Goal: Communication & Community: Participate in discussion

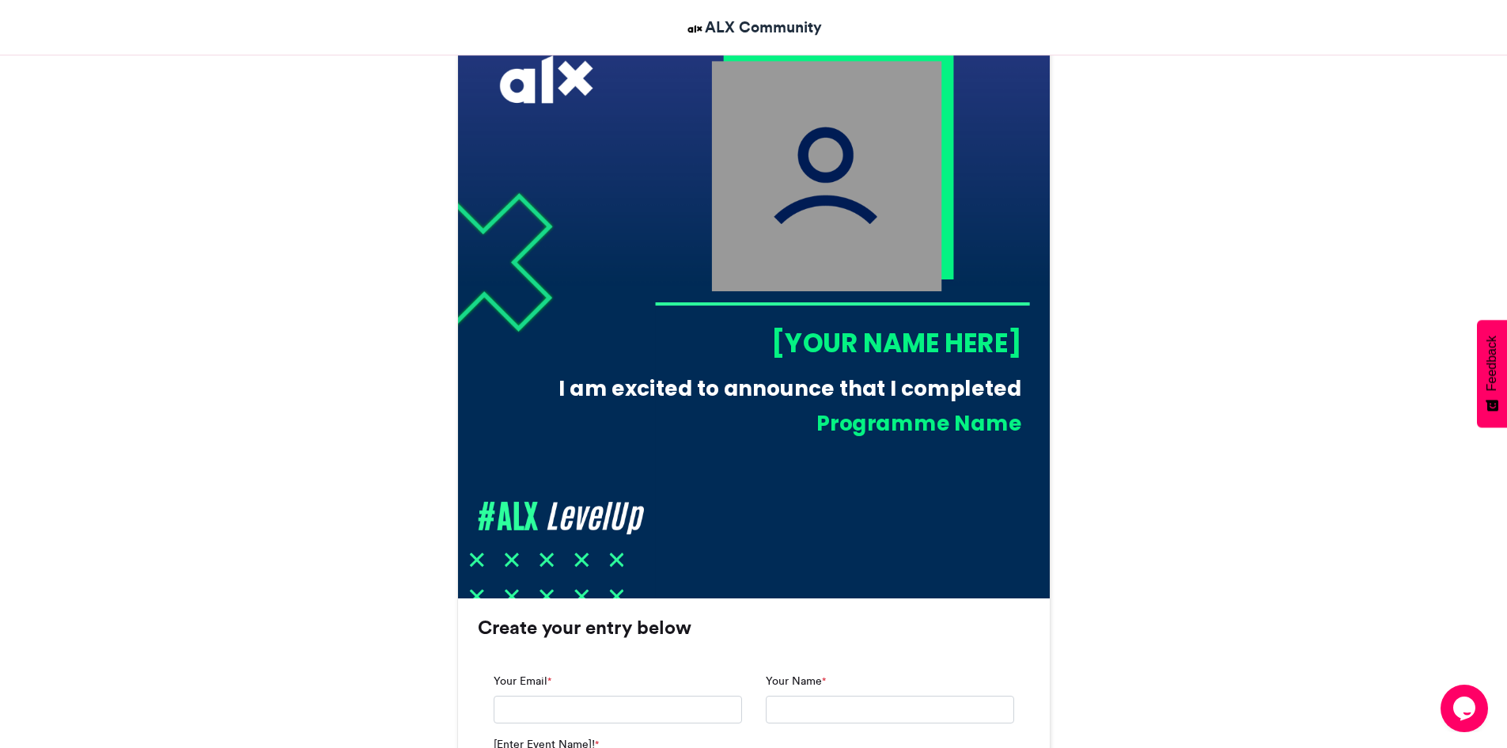
scroll to position [498, 0]
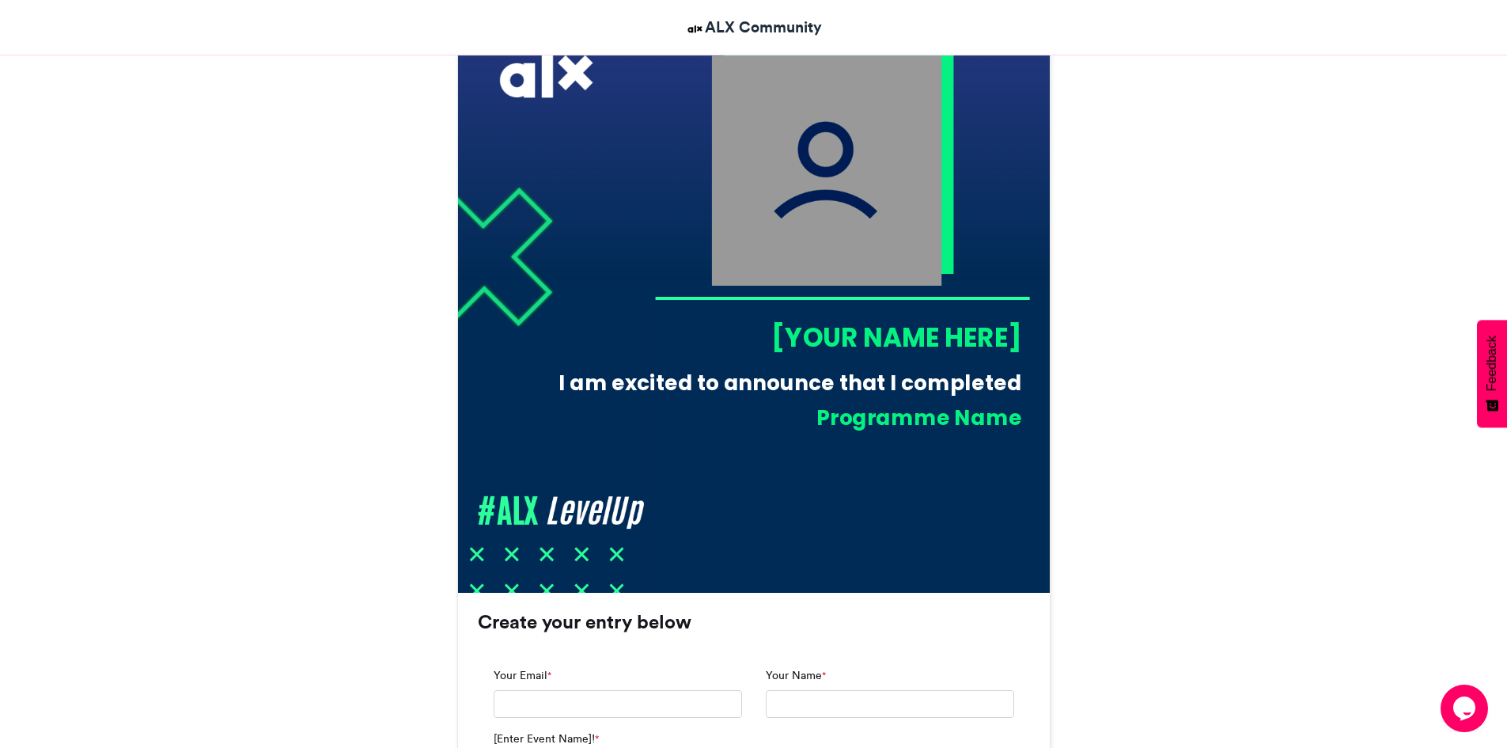
click at [870, 339] on div "[YOUR NAME HERE]" at bounding box center [837, 337] width 367 height 36
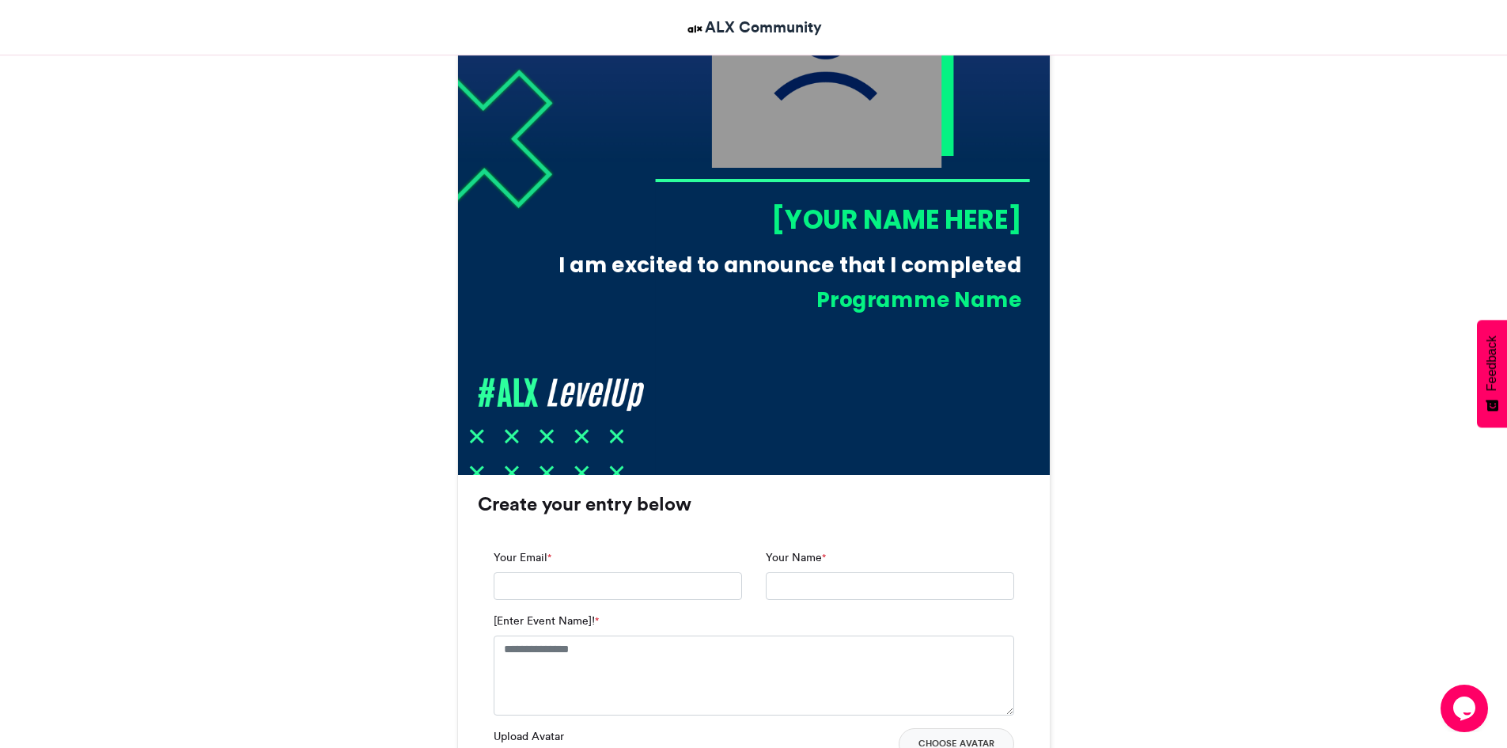
scroll to position [624, 0]
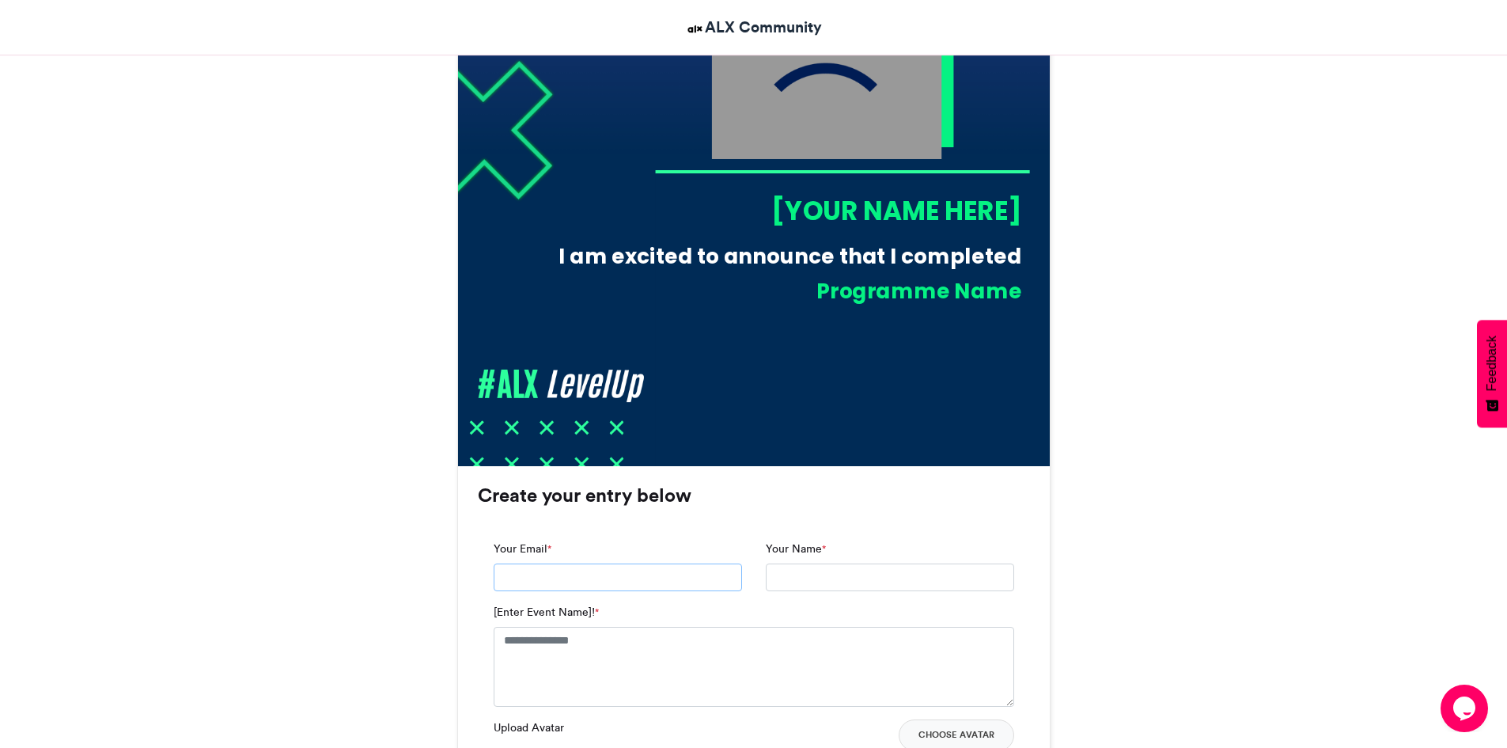
click at [634, 581] on input "Your Email *" at bounding box center [618, 577] width 248 height 28
type input "**********"
click at [587, 653] on textarea "[Enter Event Name]! *" at bounding box center [754, 665] width 520 height 79
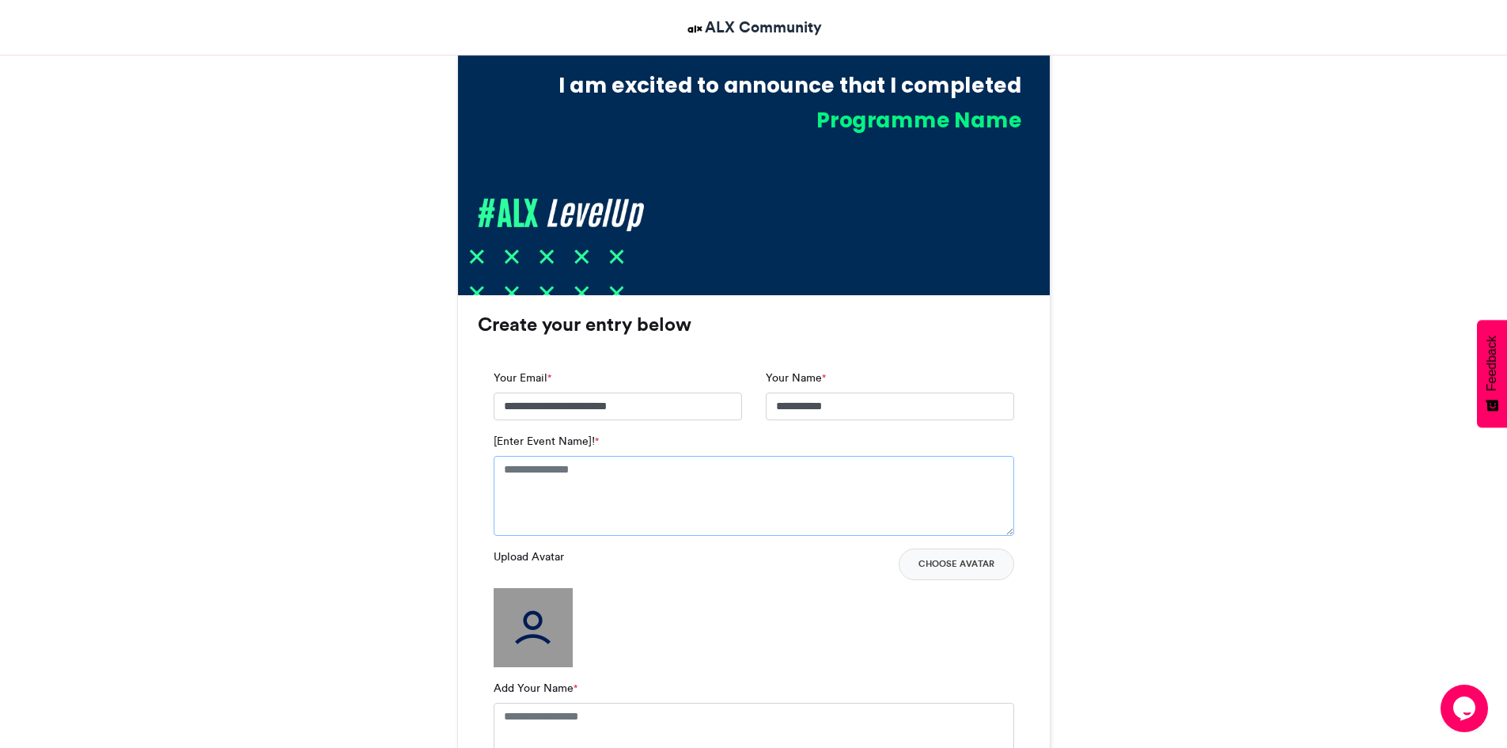
scroll to position [796, 0]
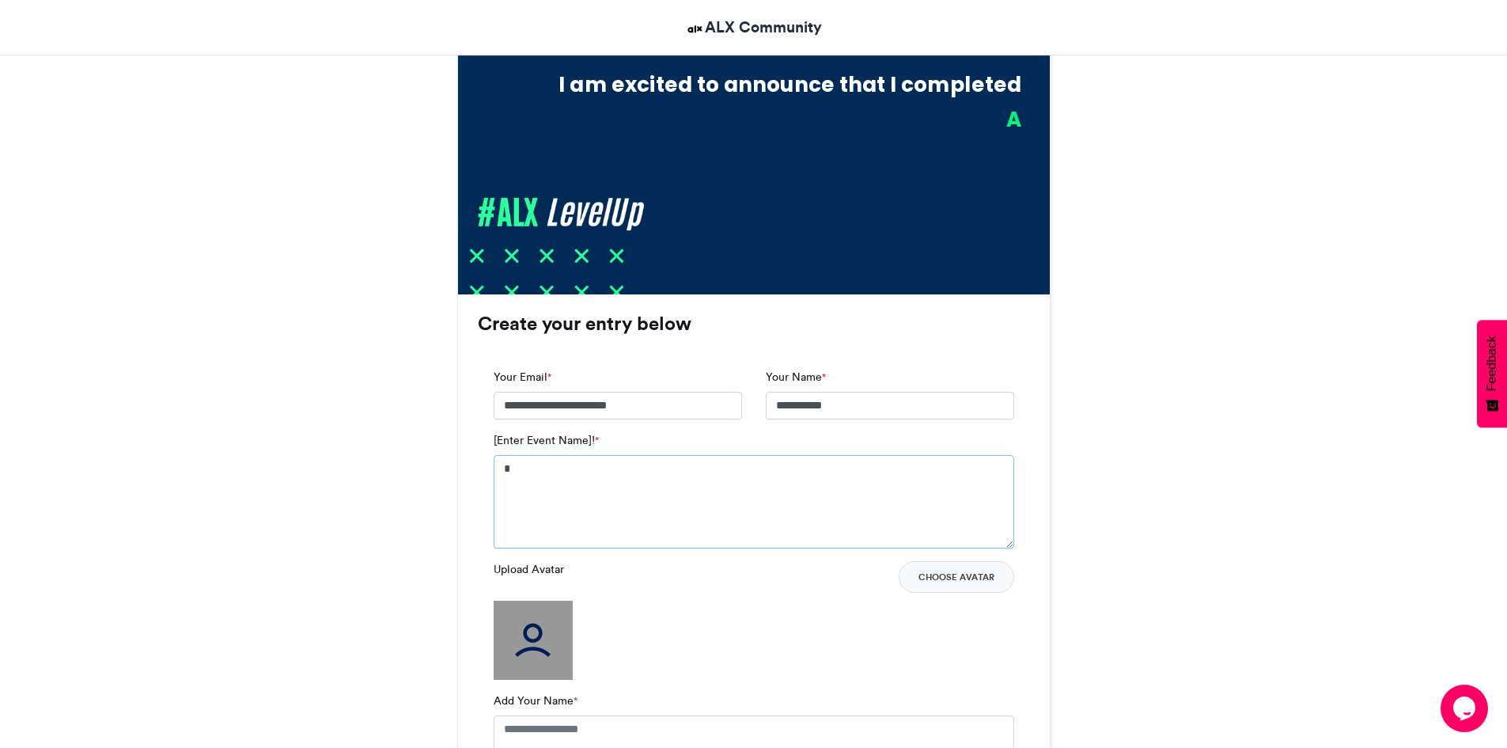
type textarea "*"
click at [524, 469] on textarea "*" at bounding box center [754, 501] width 520 height 93
type textarea "**********"
click at [982, 577] on button "Choose Avatar" at bounding box center [956, 577] width 115 height 32
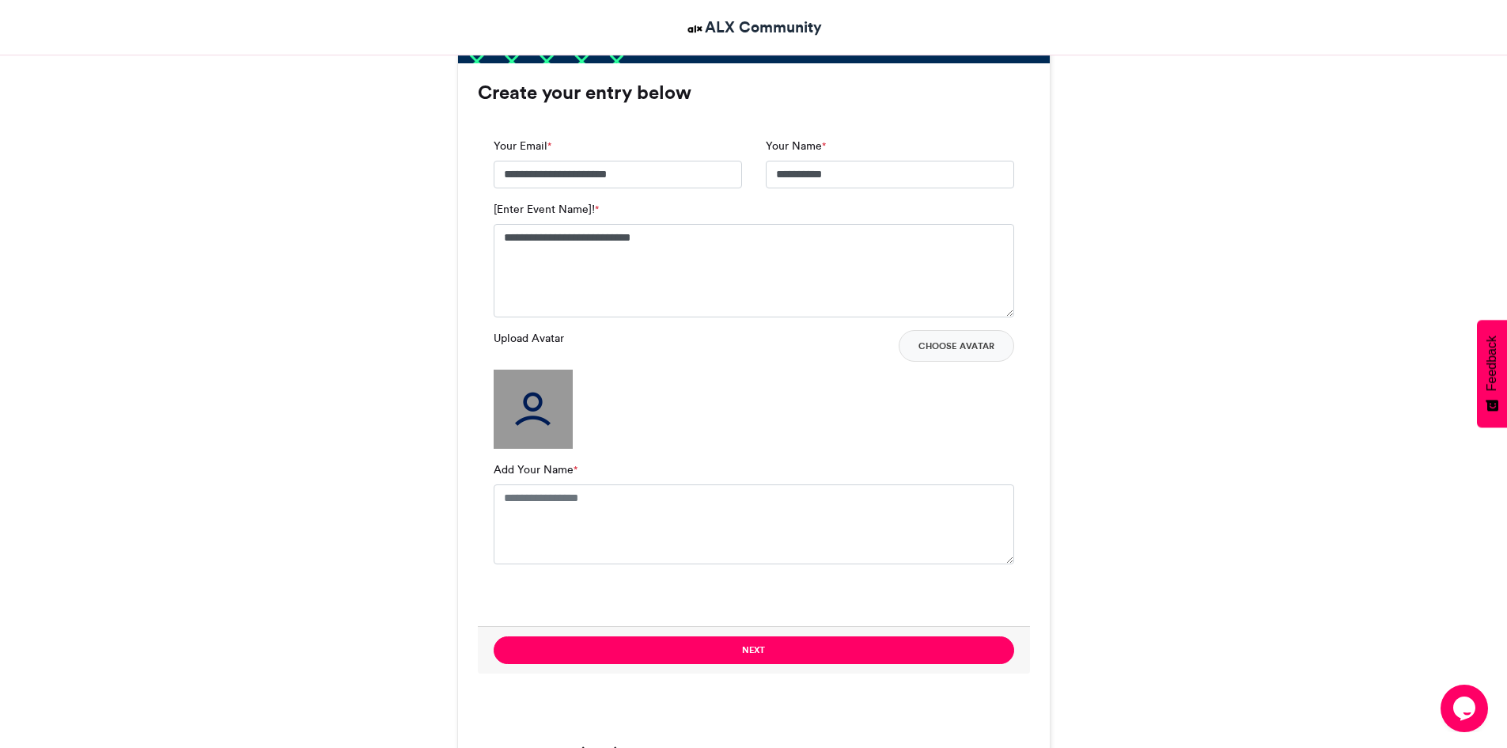
scroll to position [1028, 0]
click at [535, 498] on textarea "Add Your Name *" at bounding box center [754, 522] width 520 height 79
type textarea "**********"
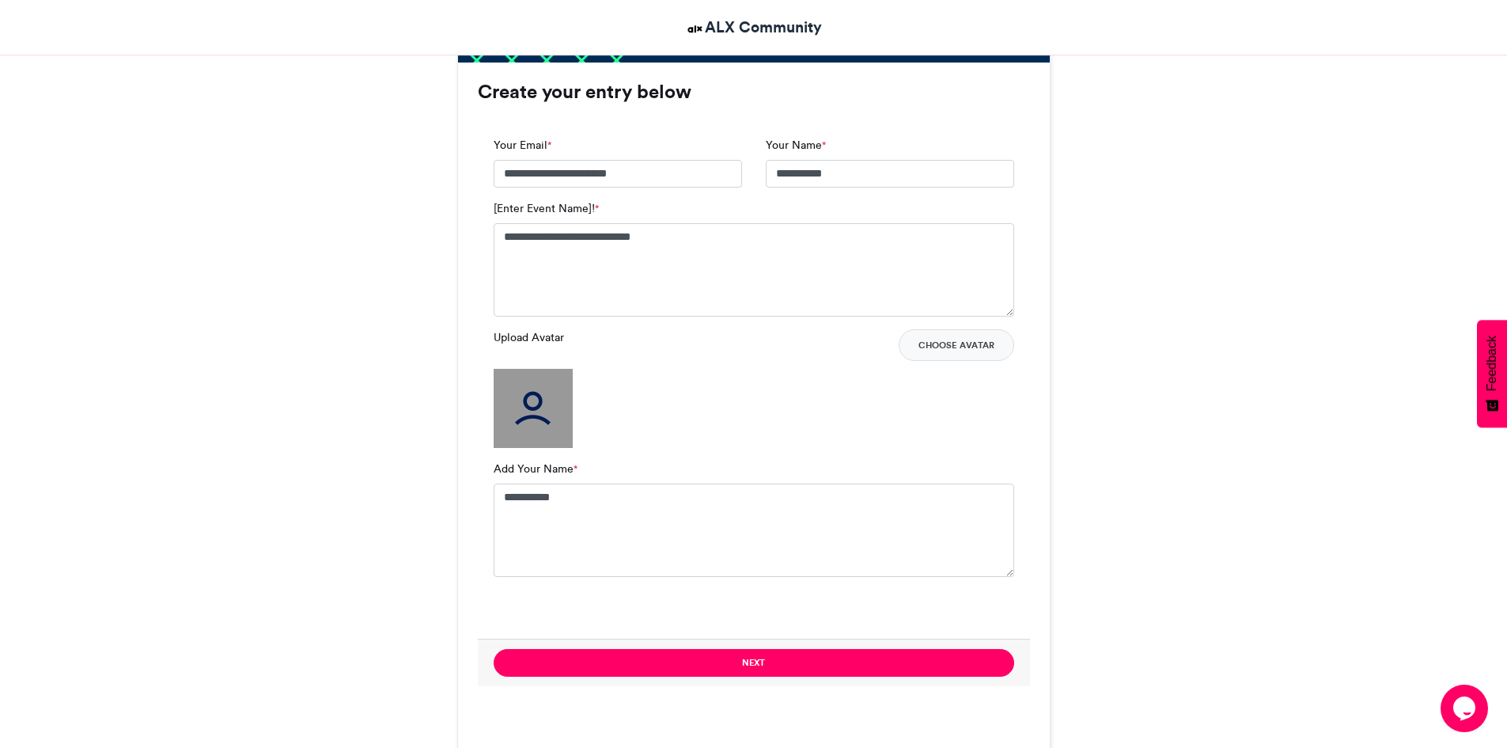
click at [644, 440] on div "Upload Avatar Choose Avatar" at bounding box center [754, 388] width 520 height 119
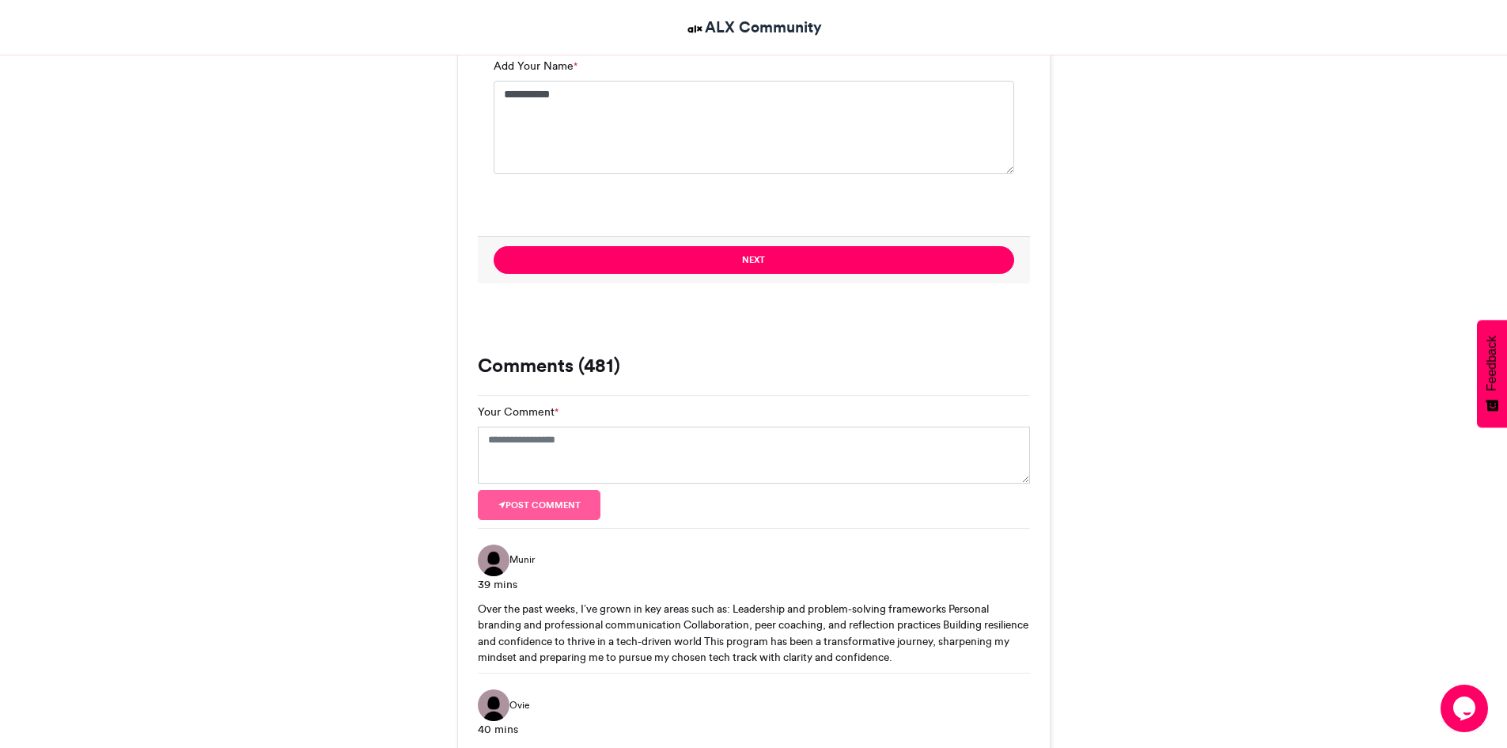
scroll to position [1431, 0]
click at [568, 608] on div "Over the past weeks, I’ve grown in key areas such as: Leadership and problem-so…" at bounding box center [754, 632] width 552 height 65
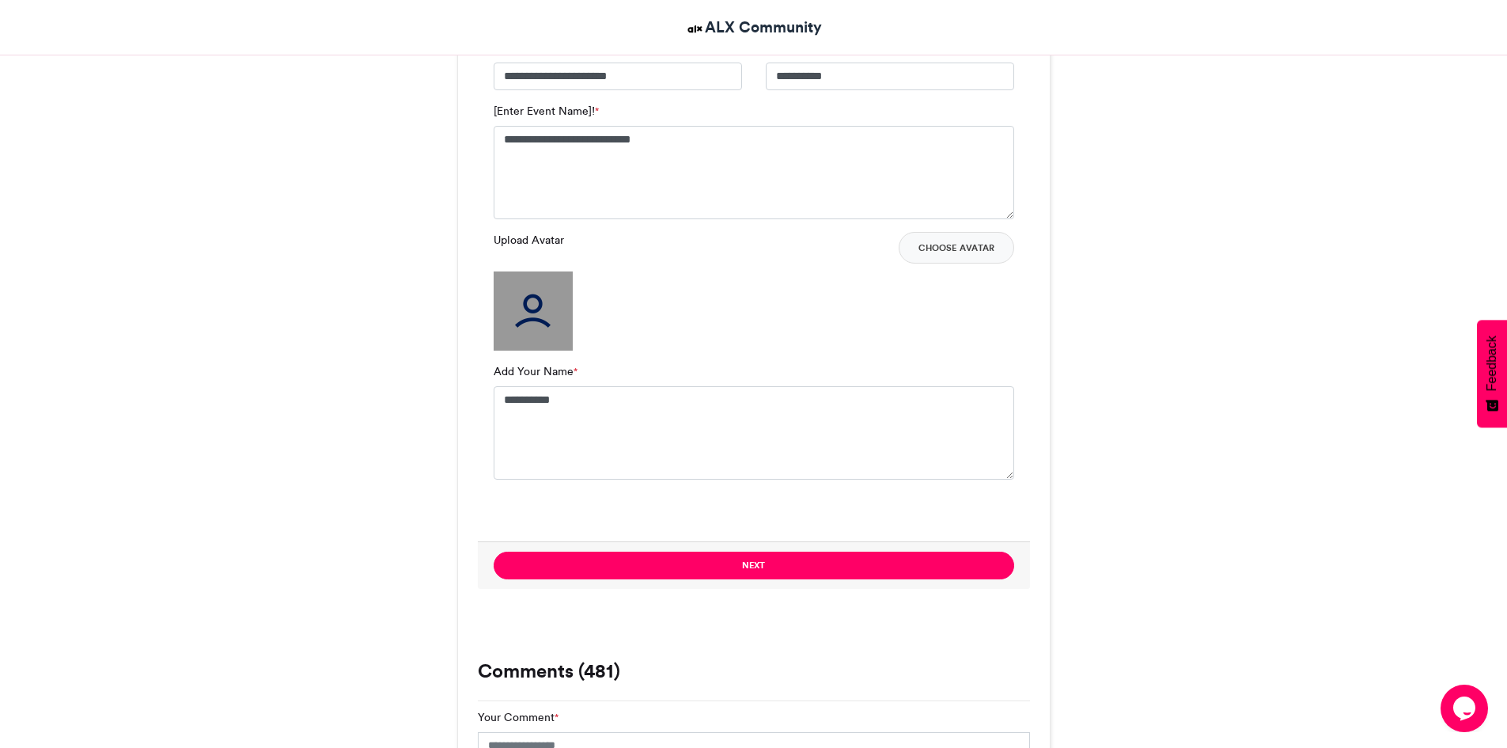
scroll to position [1157, 0]
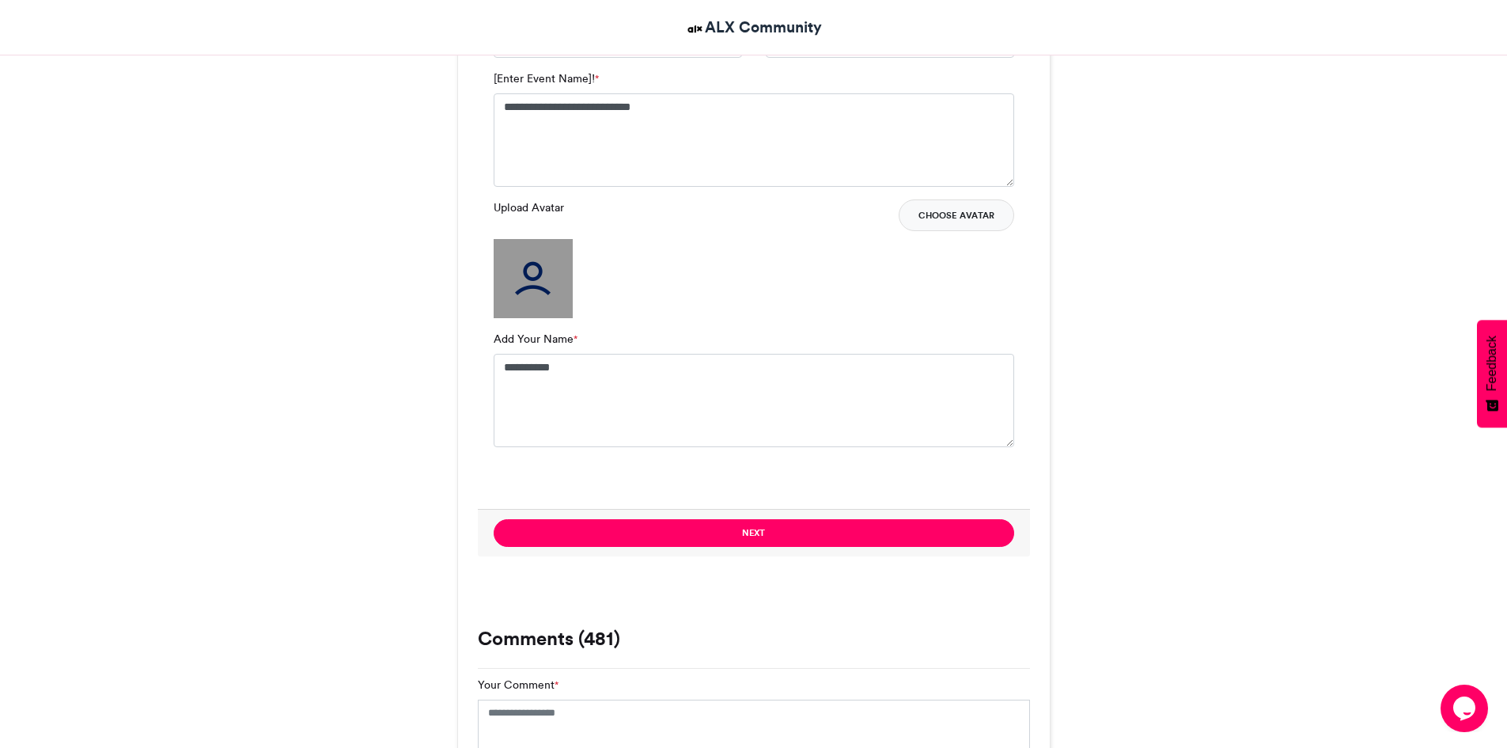
click at [963, 214] on button "Choose Avatar" at bounding box center [956, 215] width 115 height 32
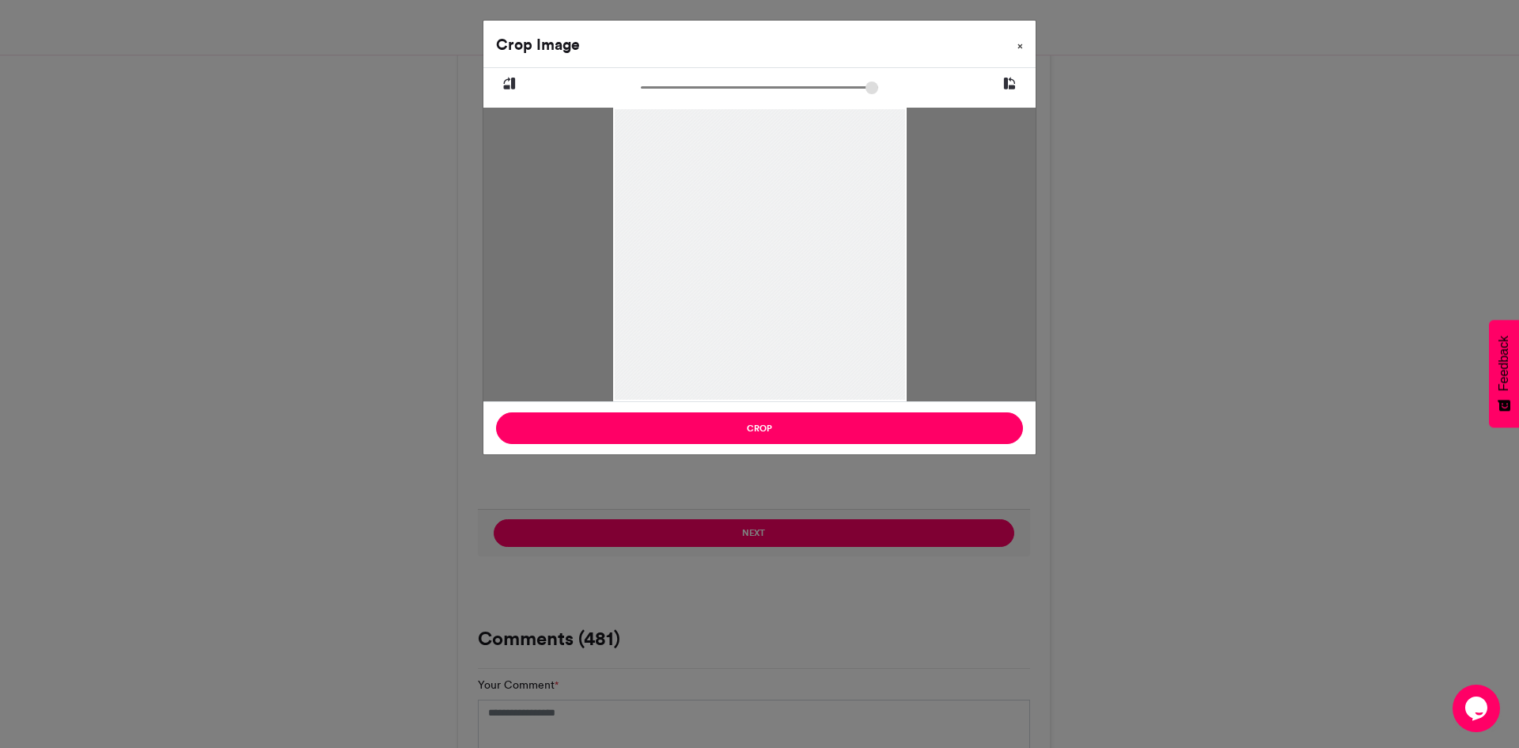
click at [1024, 47] on button "×" at bounding box center [1020, 43] width 31 height 44
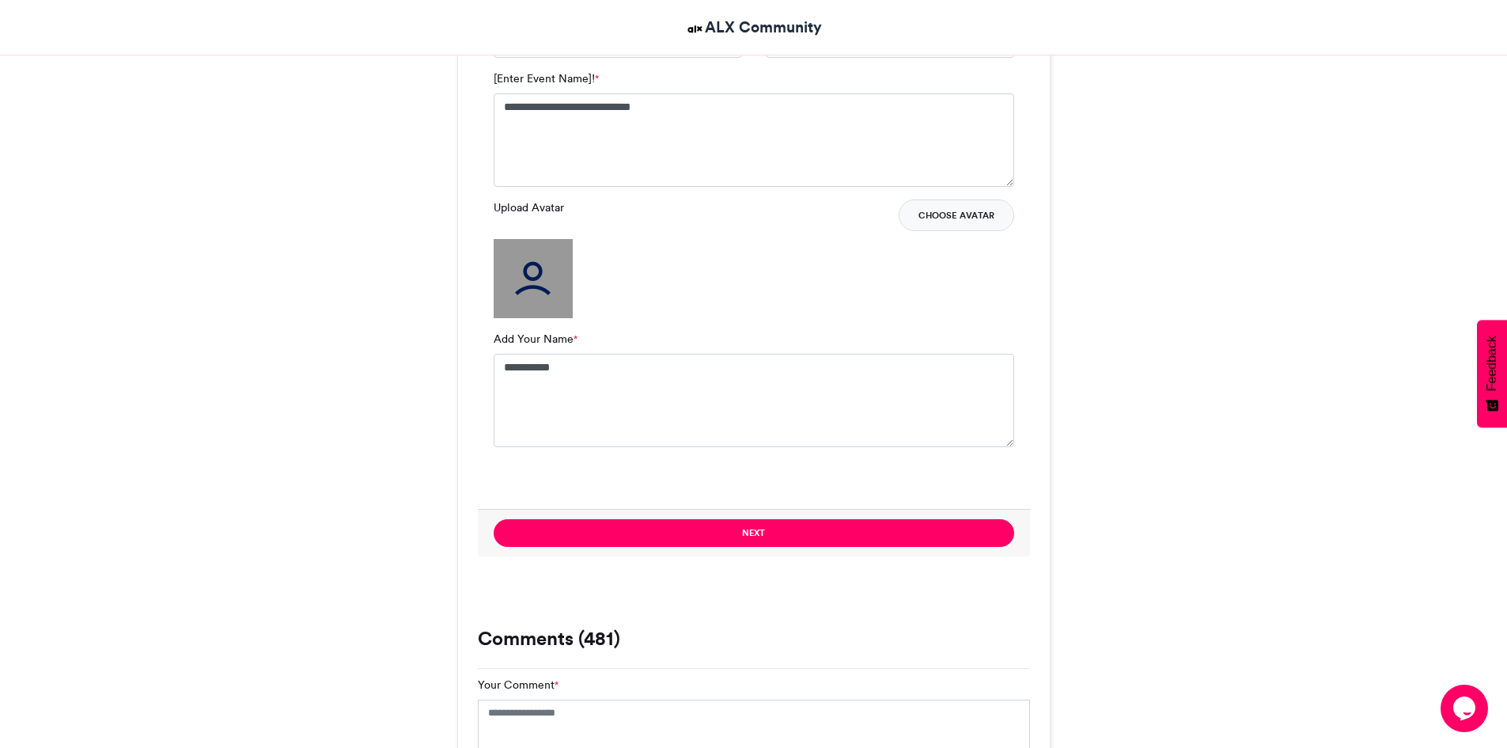
click at [943, 219] on button "Choose Avatar" at bounding box center [956, 215] width 115 height 32
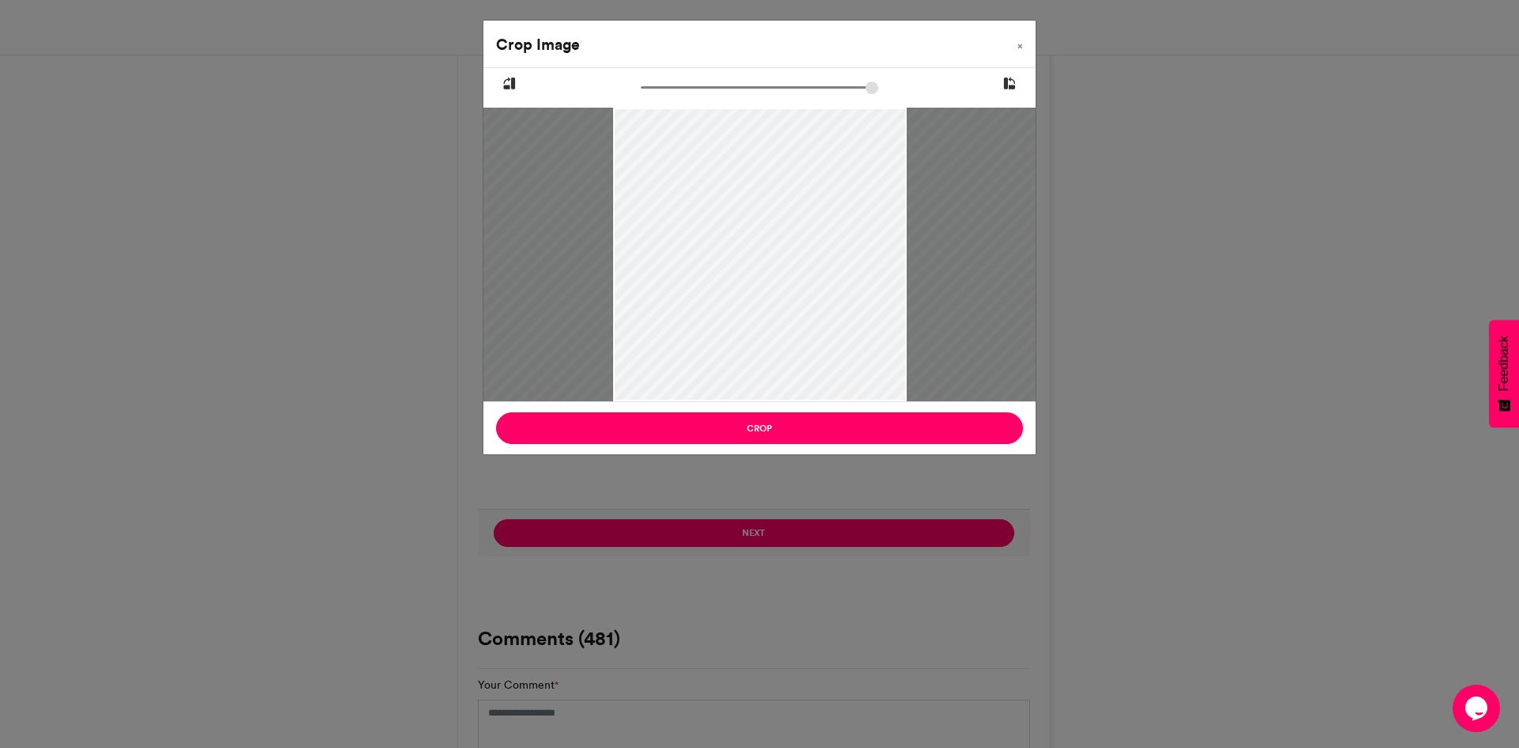
type input "*****"
drag, startPoint x: 750, startPoint y: 178, endPoint x: 693, endPoint y: 186, distance: 57.5
click at [693, 186] on div at bounding box center [759, 254] width 1367 height 1822
drag, startPoint x: 693, startPoint y: 186, endPoint x: 774, endPoint y: 407, distance: 235.0
click at [774, 407] on div "Crop Image × Crop" at bounding box center [760, 237] width 554 height 435
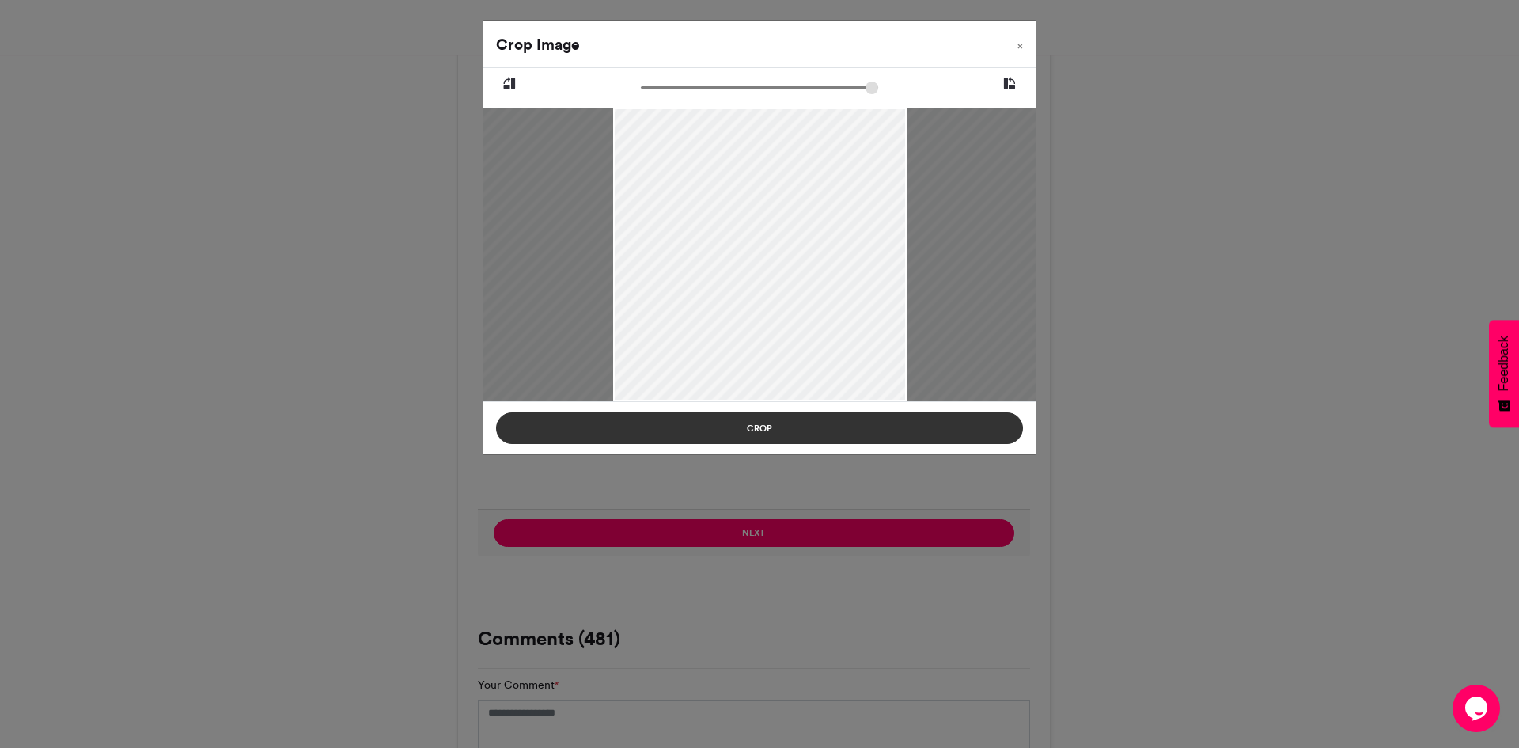
drag, startPoint x: 747, startPoint y: 161, endPoint x: 738, endPoint y: 424, distance: 262.8
click at [738, 424] on div "Crop Image × Crop" at bounding box center [760, 237] width 554 height 435
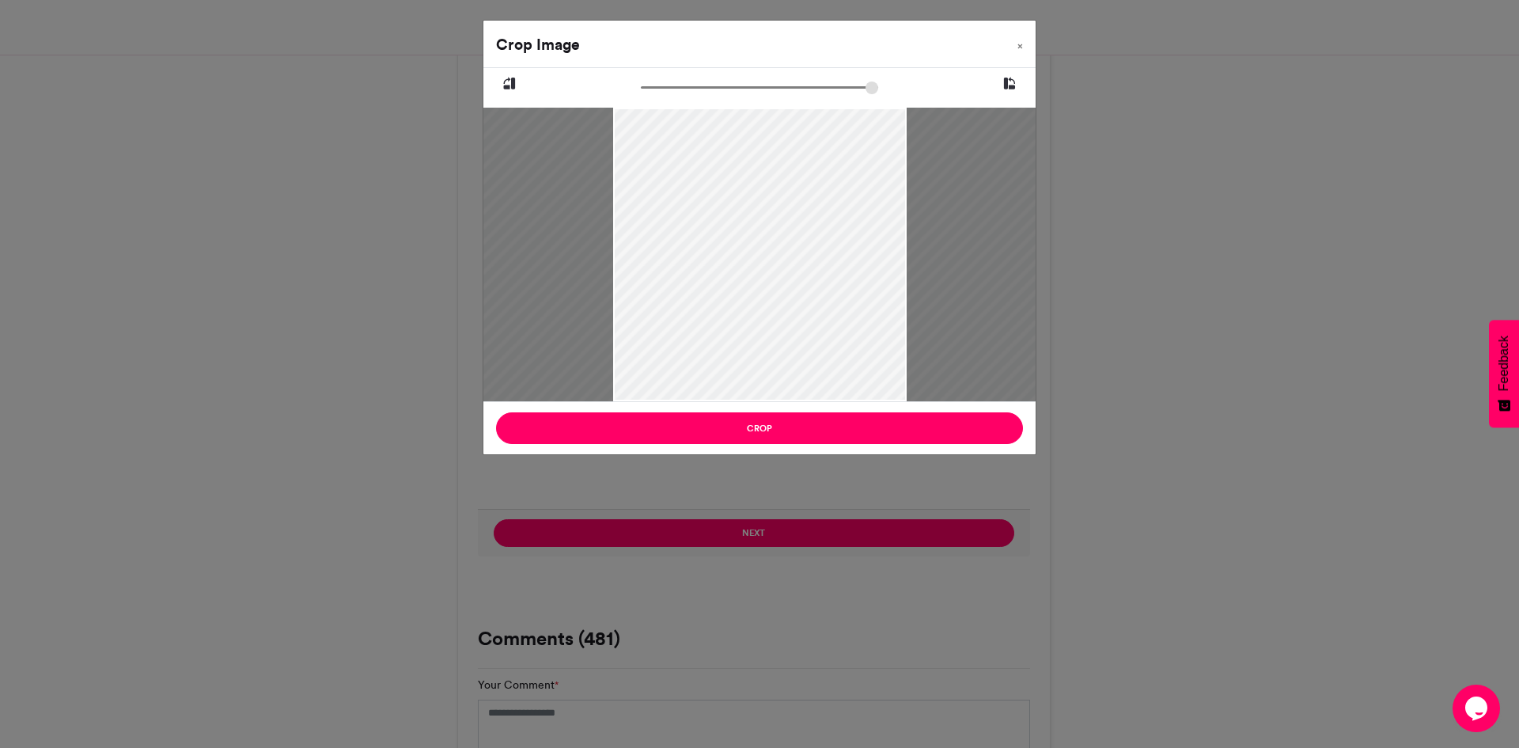
drag, startPoint x: 768, startPoint y: 335, endPoint x: 763, endPoint y: 372, distance: 36.8
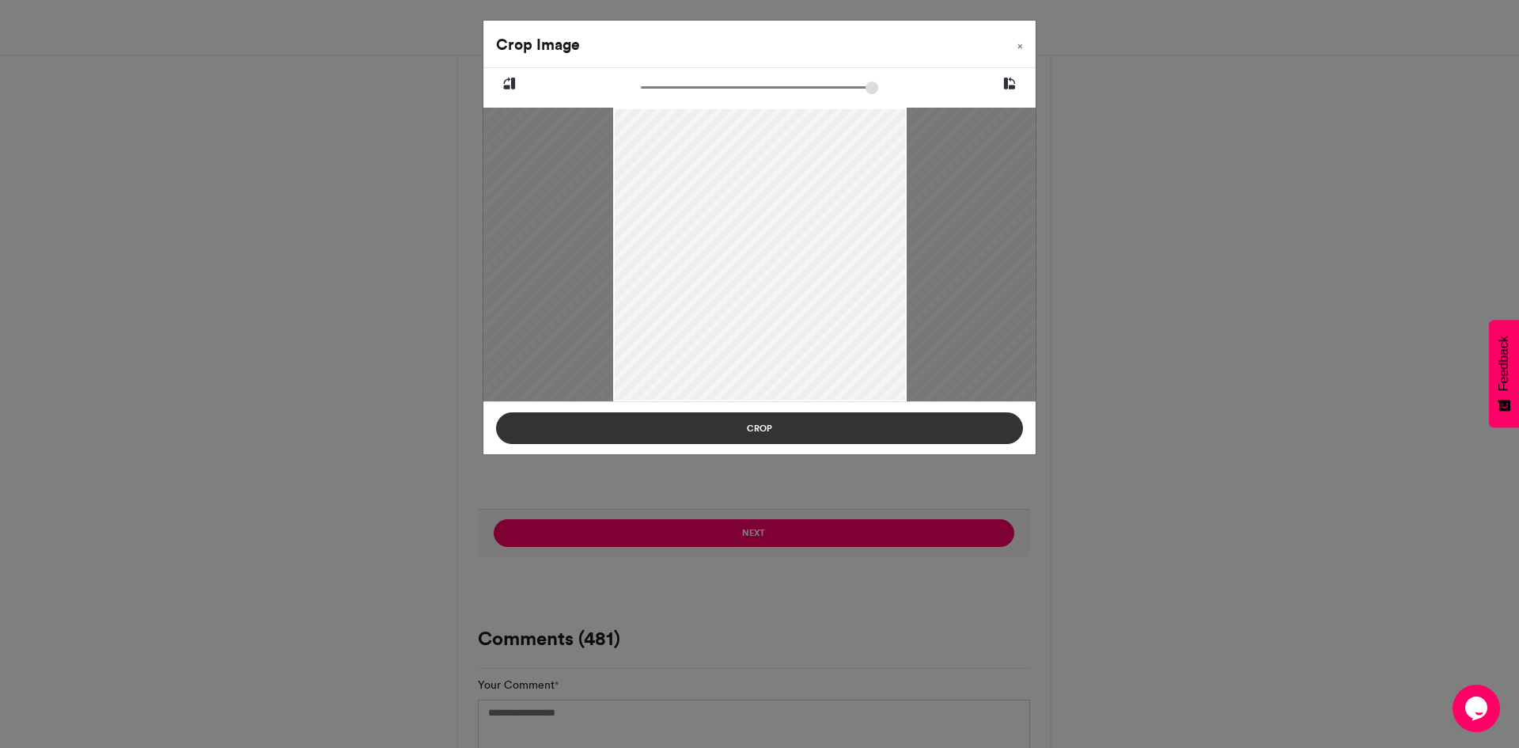
click at [815, 432] on button "Crop" at bounding box center [759, 428] width 527 height 32
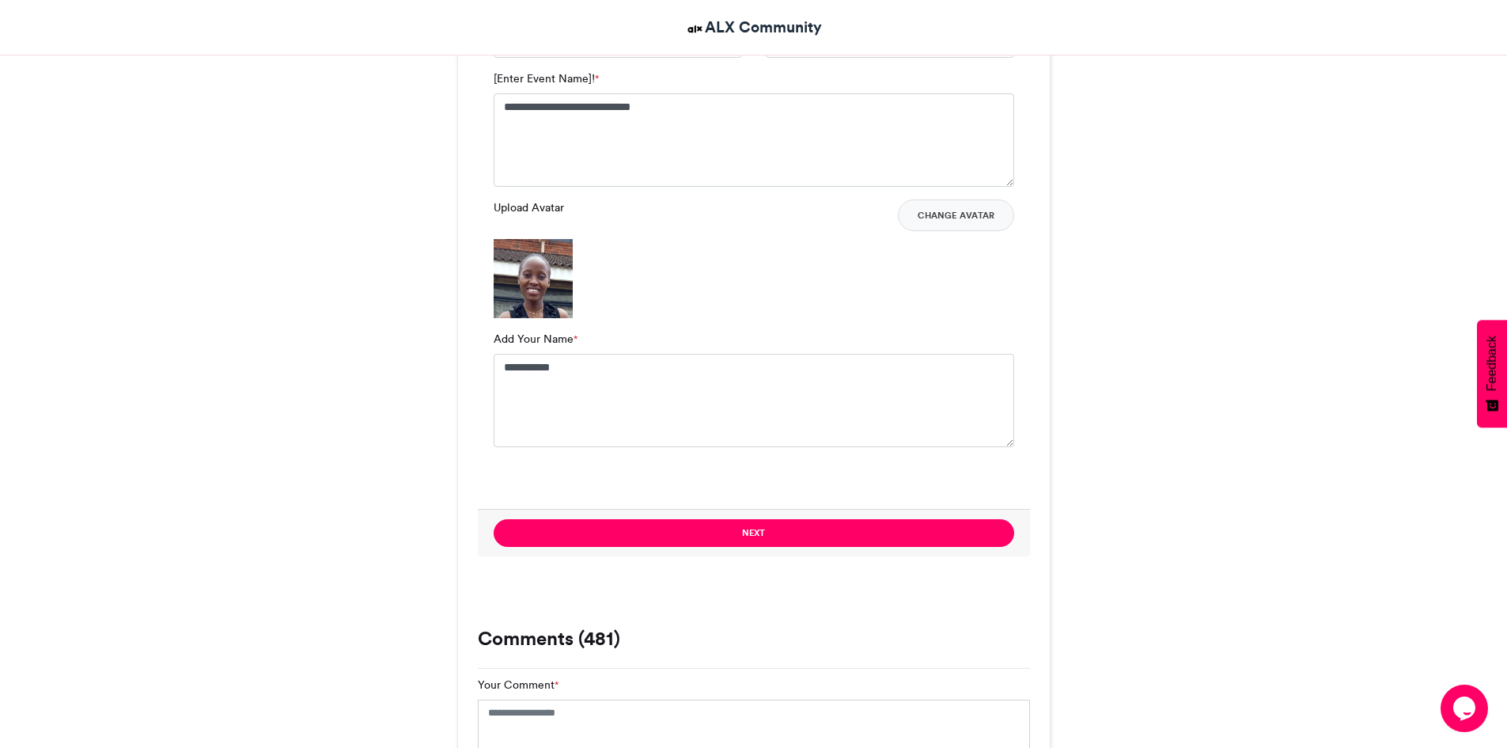
click at [521, 258] on img at bounding box center [533, 278] width 79 height 79
click at [520, 205] on label "Upload Avatar" at bounding box center [529, 207] width 70 height 17
click at [656, 281] on div "Upload Avatar Change Avatar" at bounding box center [754, 258] width 520 height 119
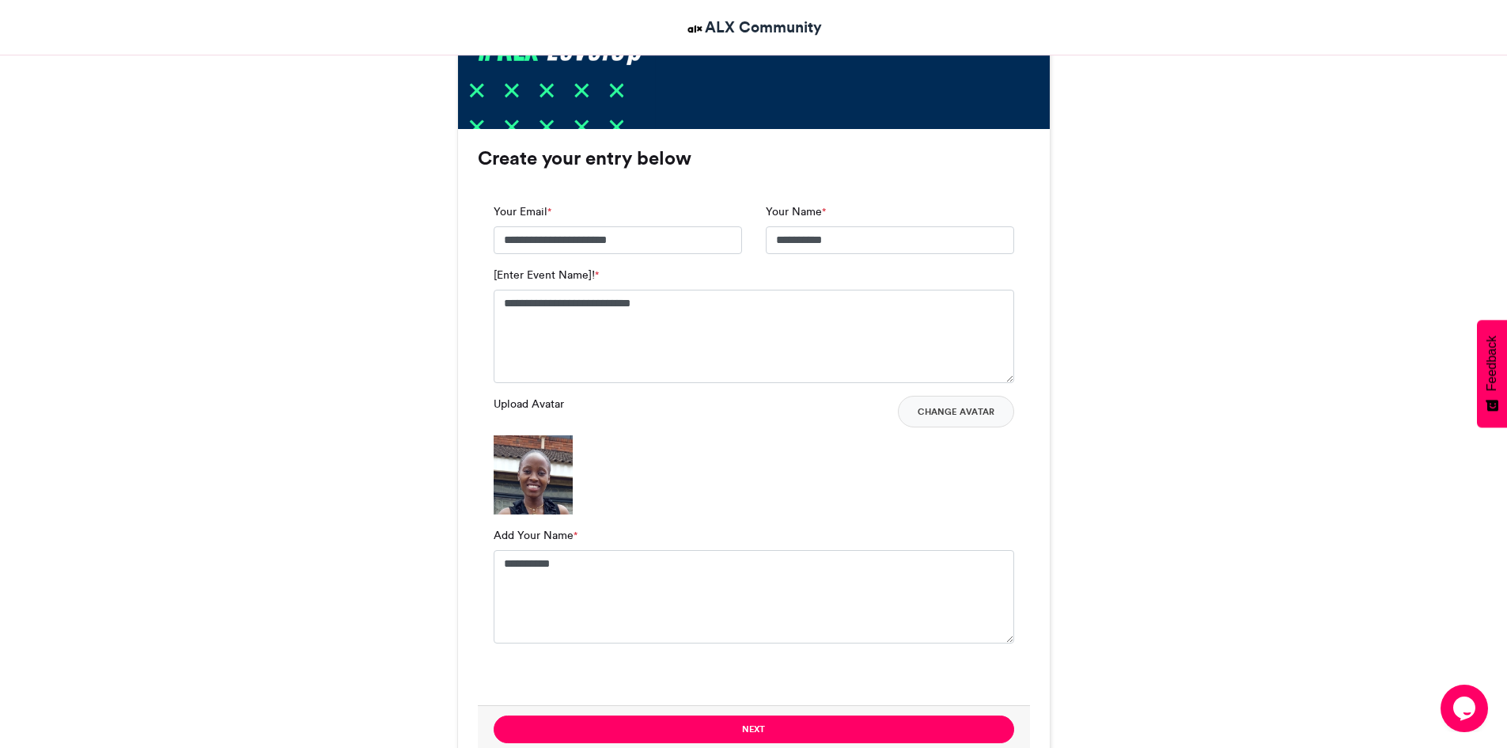
scroll to position [960, 0]
click at [656, 281] on div "**********" at bounding box center [754, 325] width 520 height 116
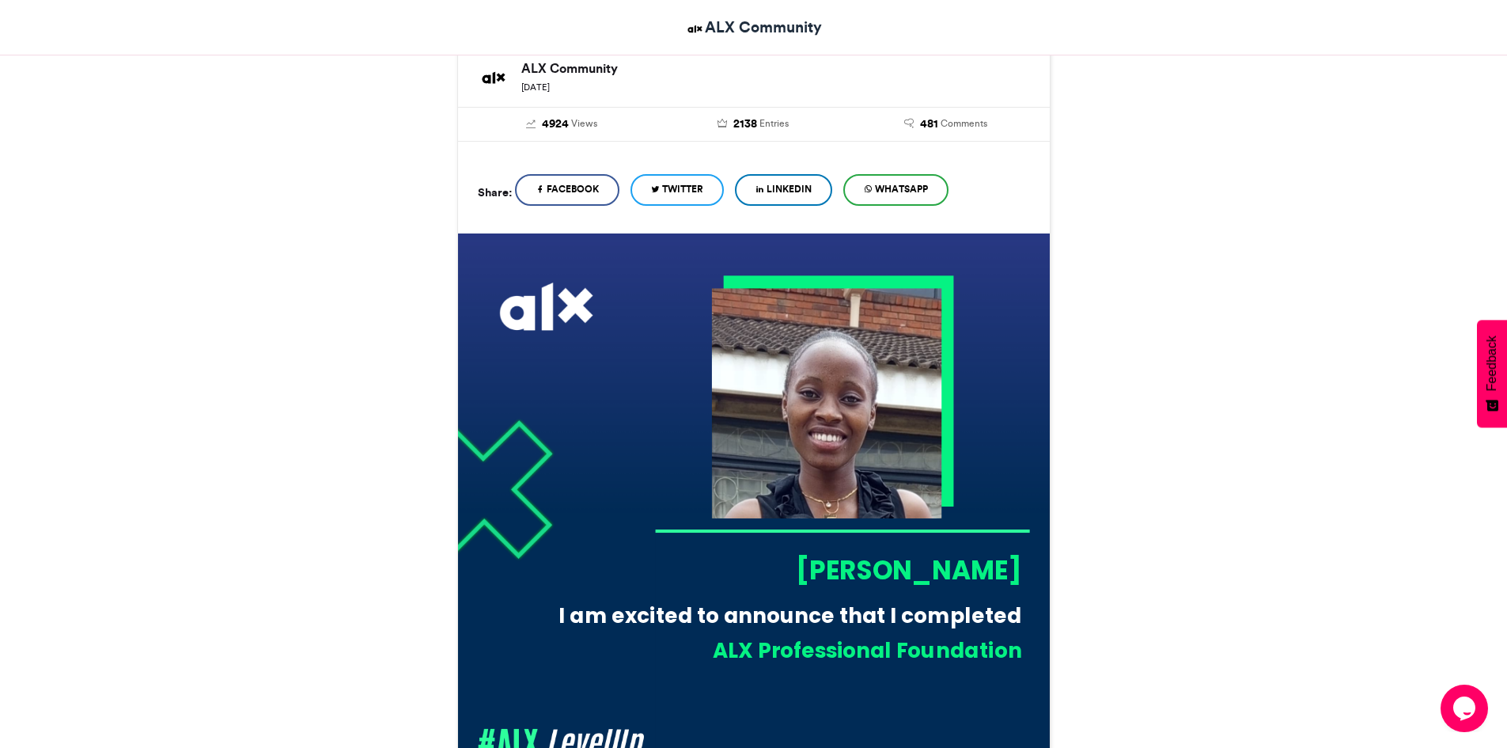
scroll to position [264, 0]
click at [814, 283] on div at bounding box center [838, 391] width 230 height 231
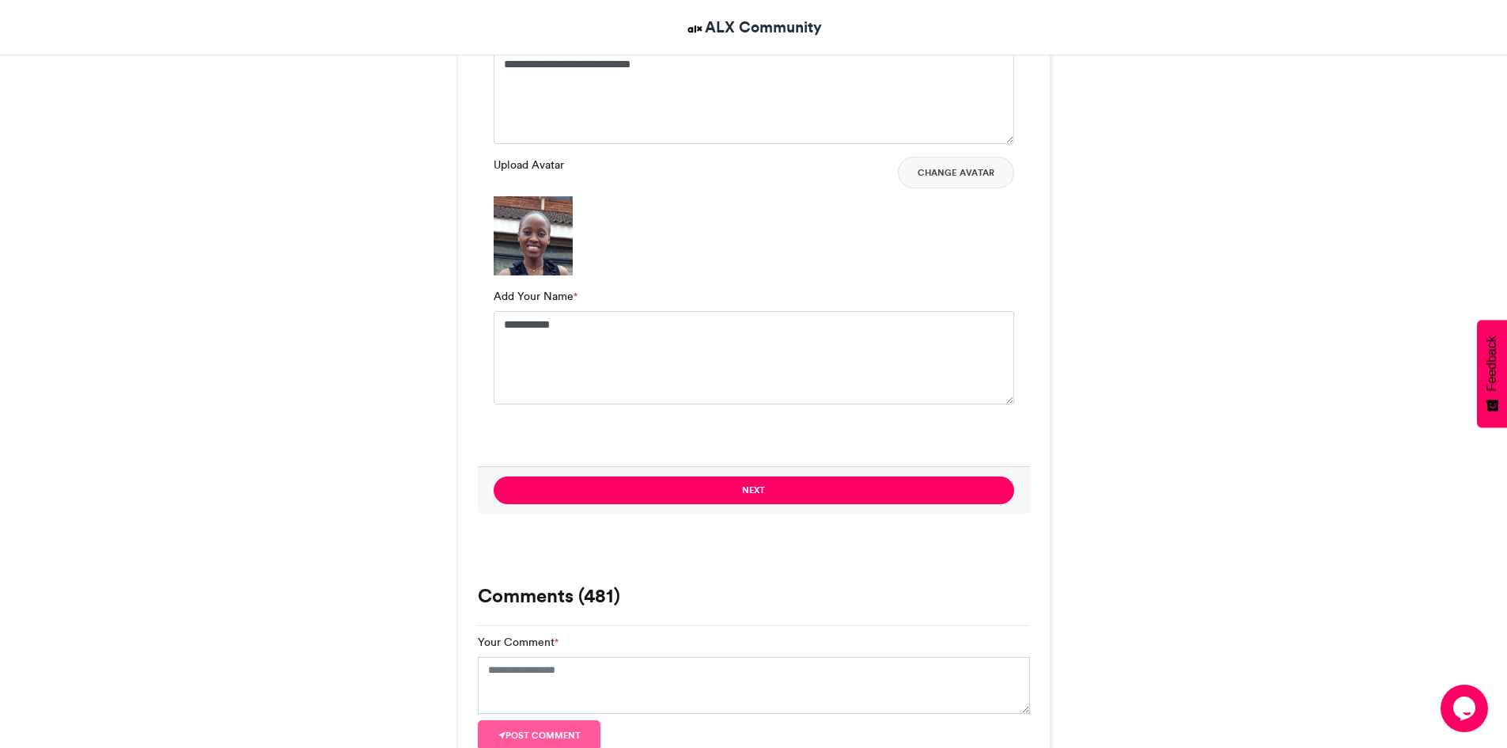
scroll to position [1221, 0]
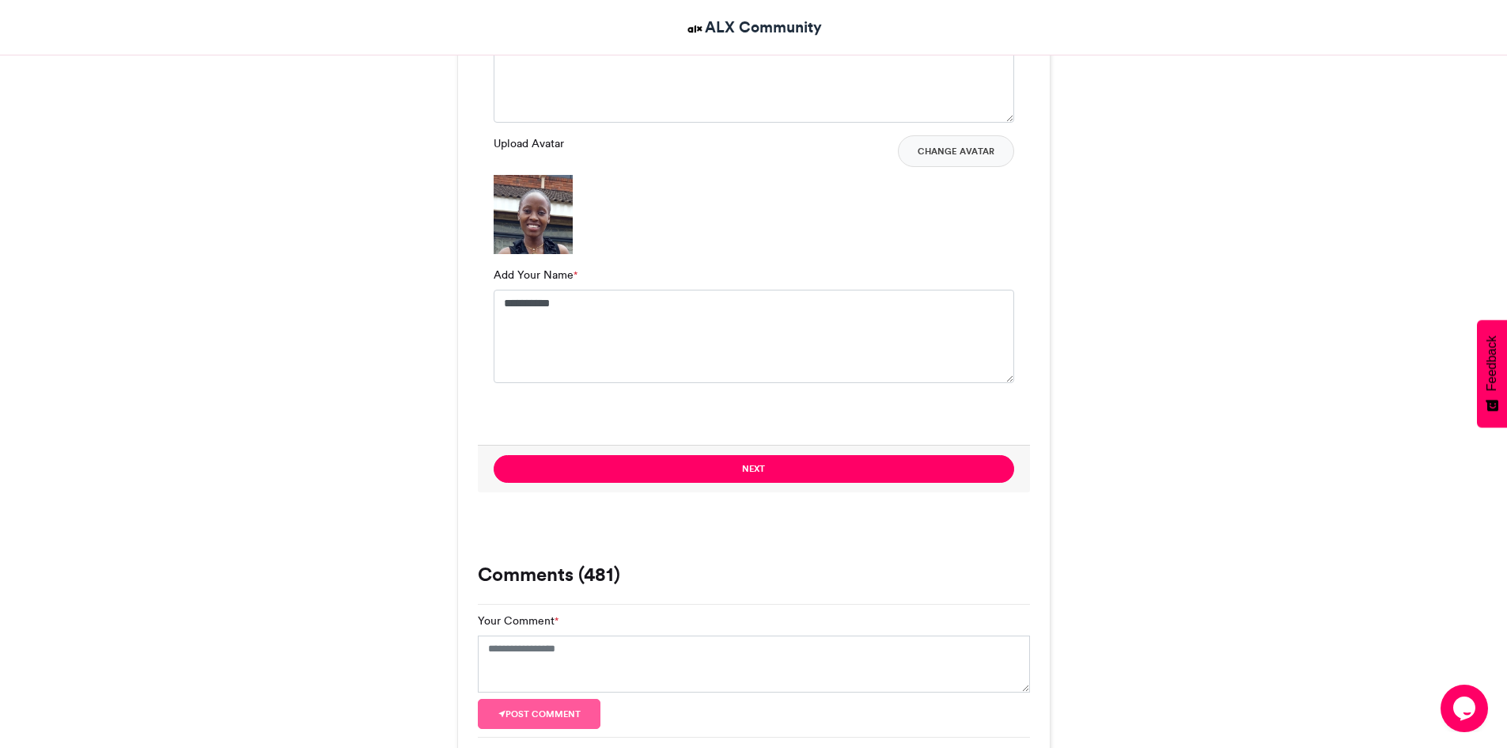
click at [536, 190] on img at bounding box center [533, 214] width 79 height 79
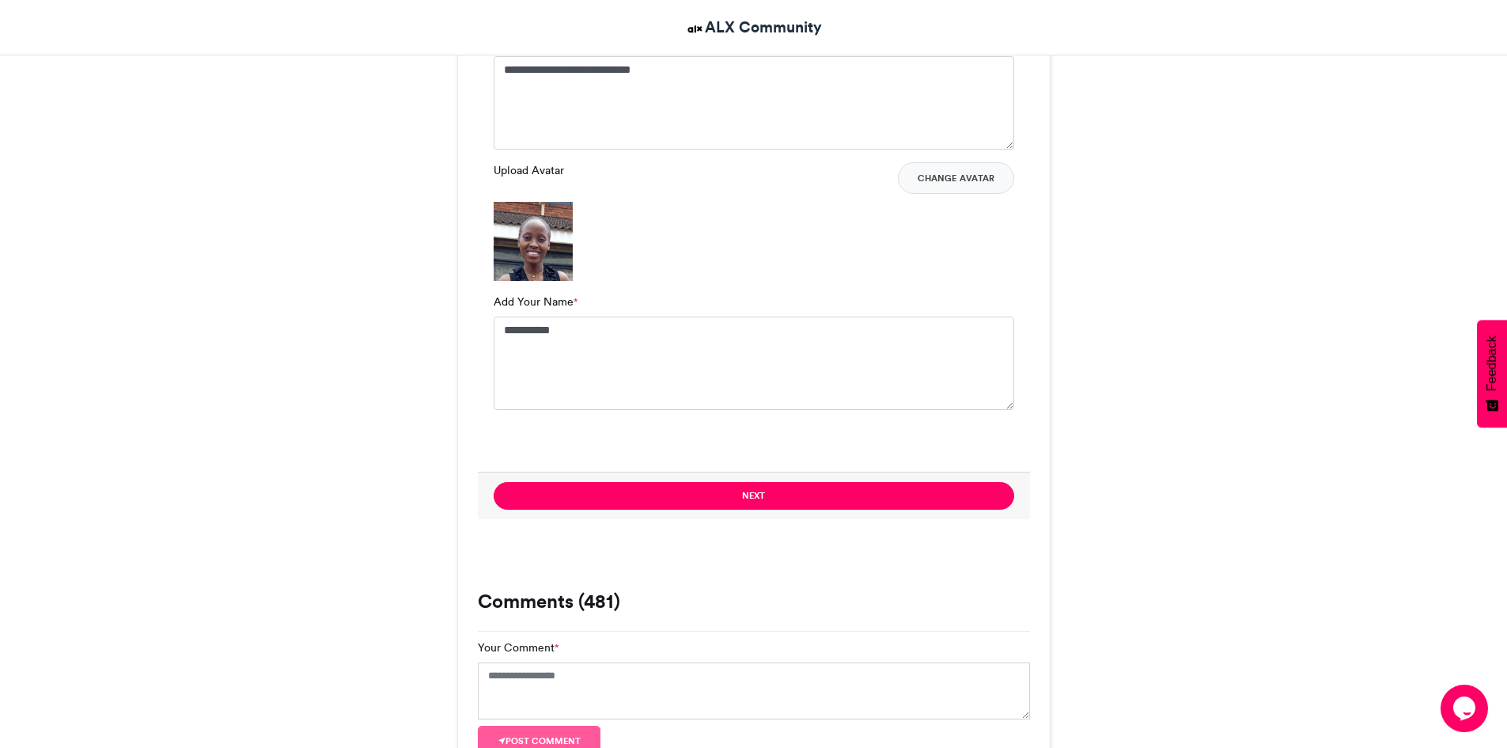
scroll to position [1203, 0]
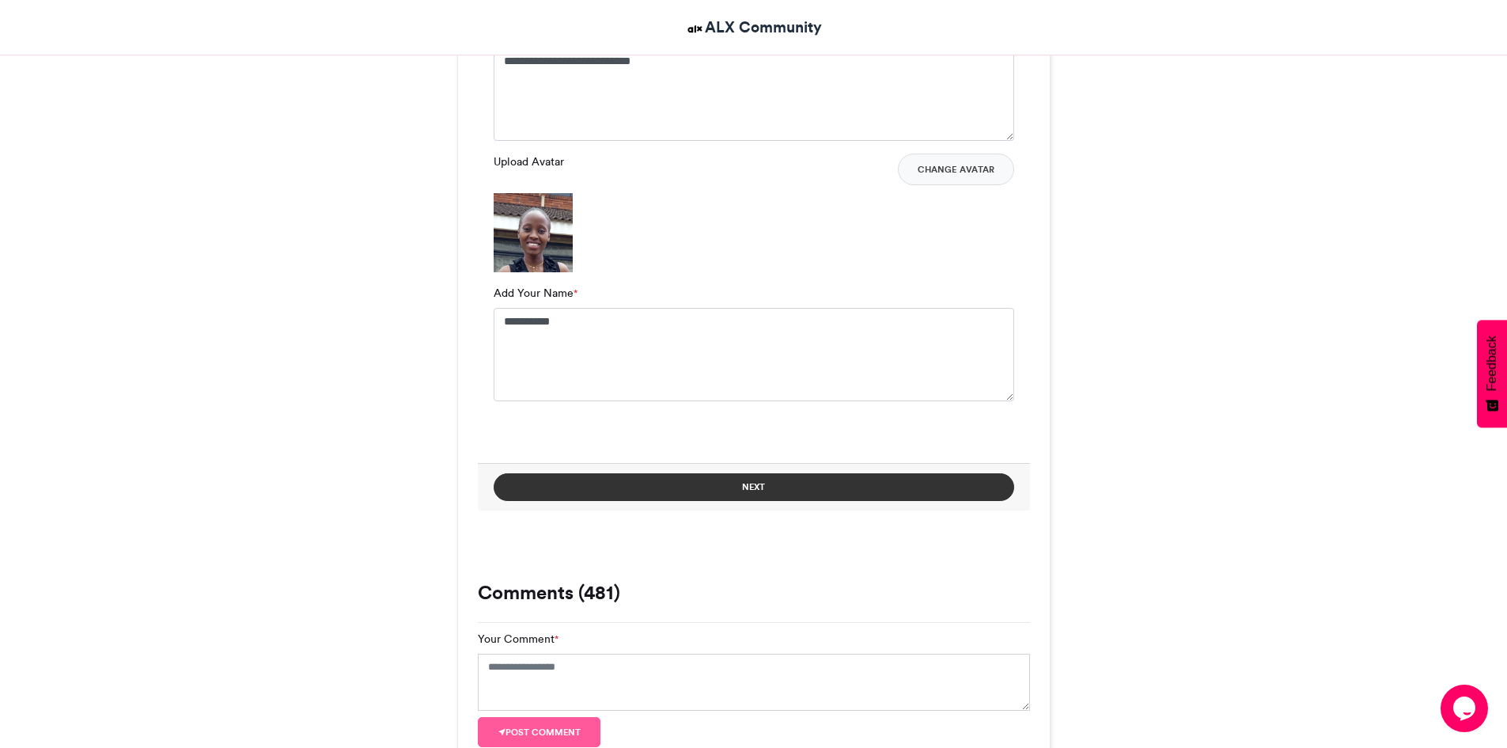
click at [663, 477] on button "Next" at bounding box center [754, 487] width 520 height 28
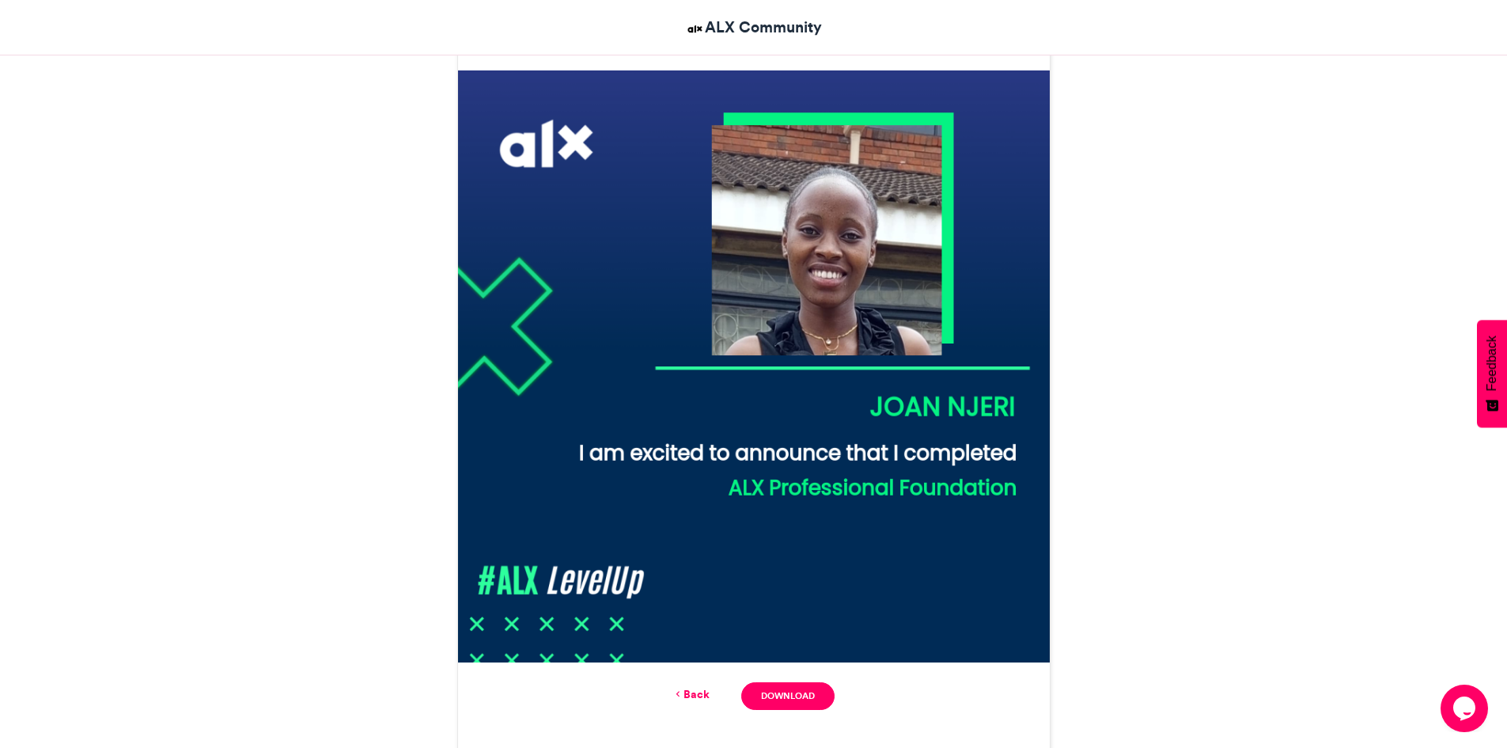
scroll to position [439, 0]
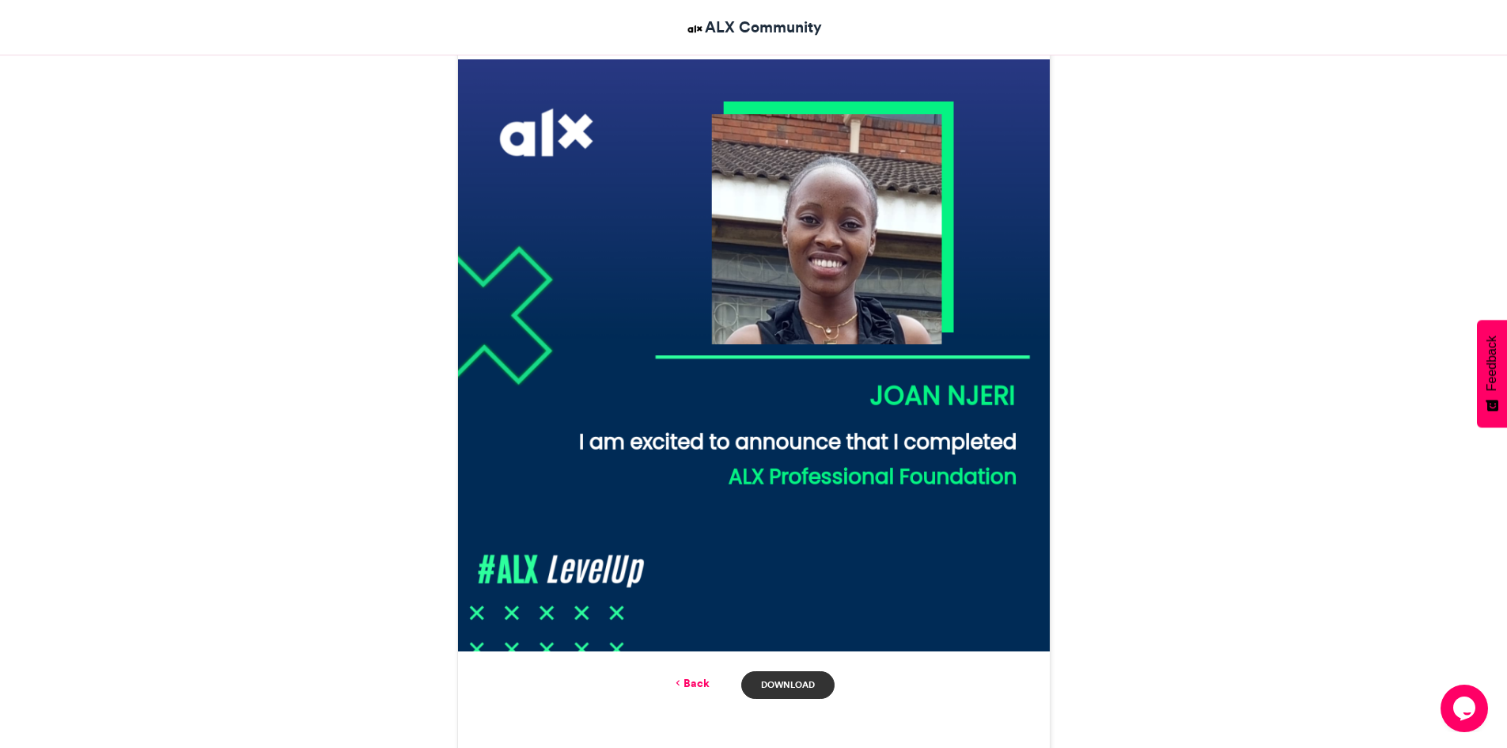
click at [766, 678] on link "Download" at bounding box center [787, 685] width 93 height 28
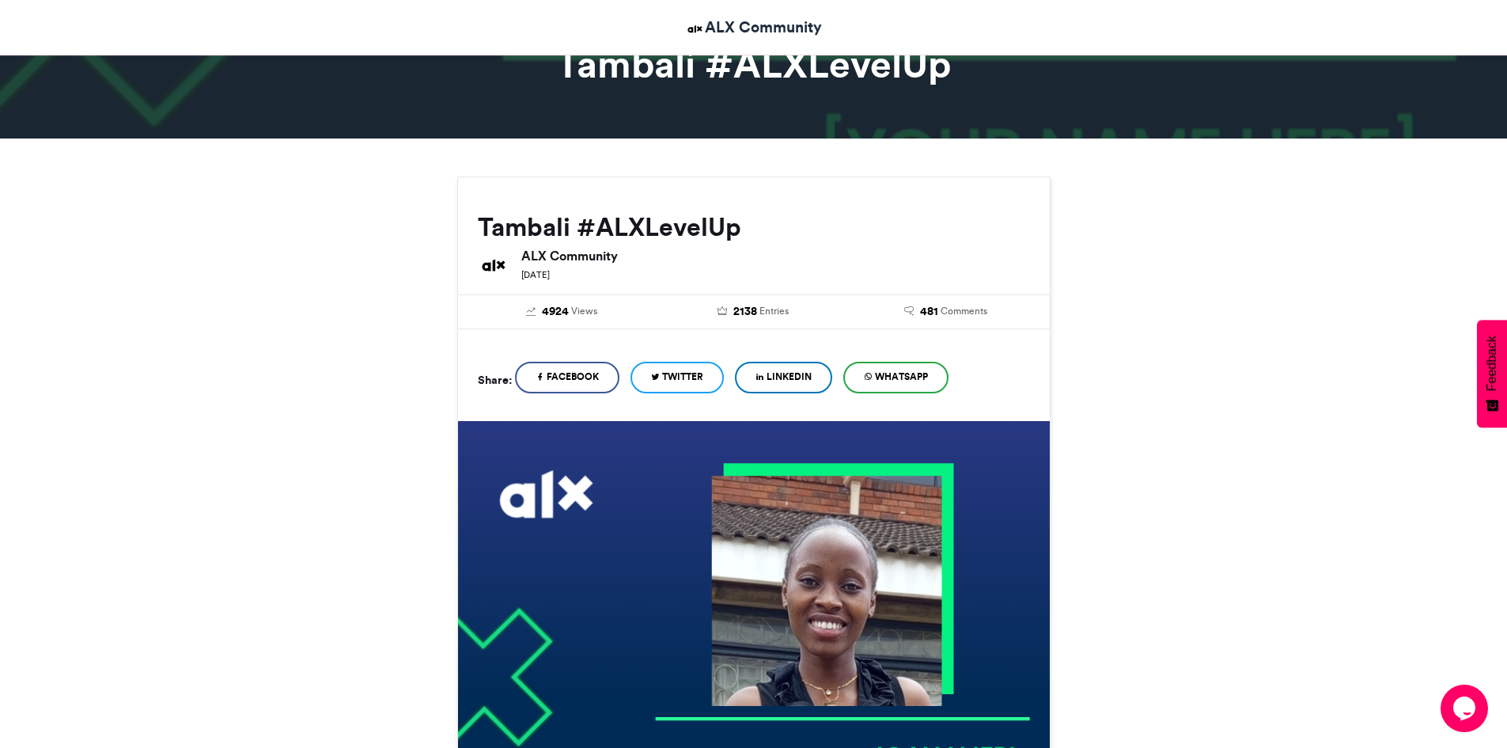
scroll to position [77, 0]
click at [966, 312] on span "Comments" at bounding box center [964, 312] width 47 height 14
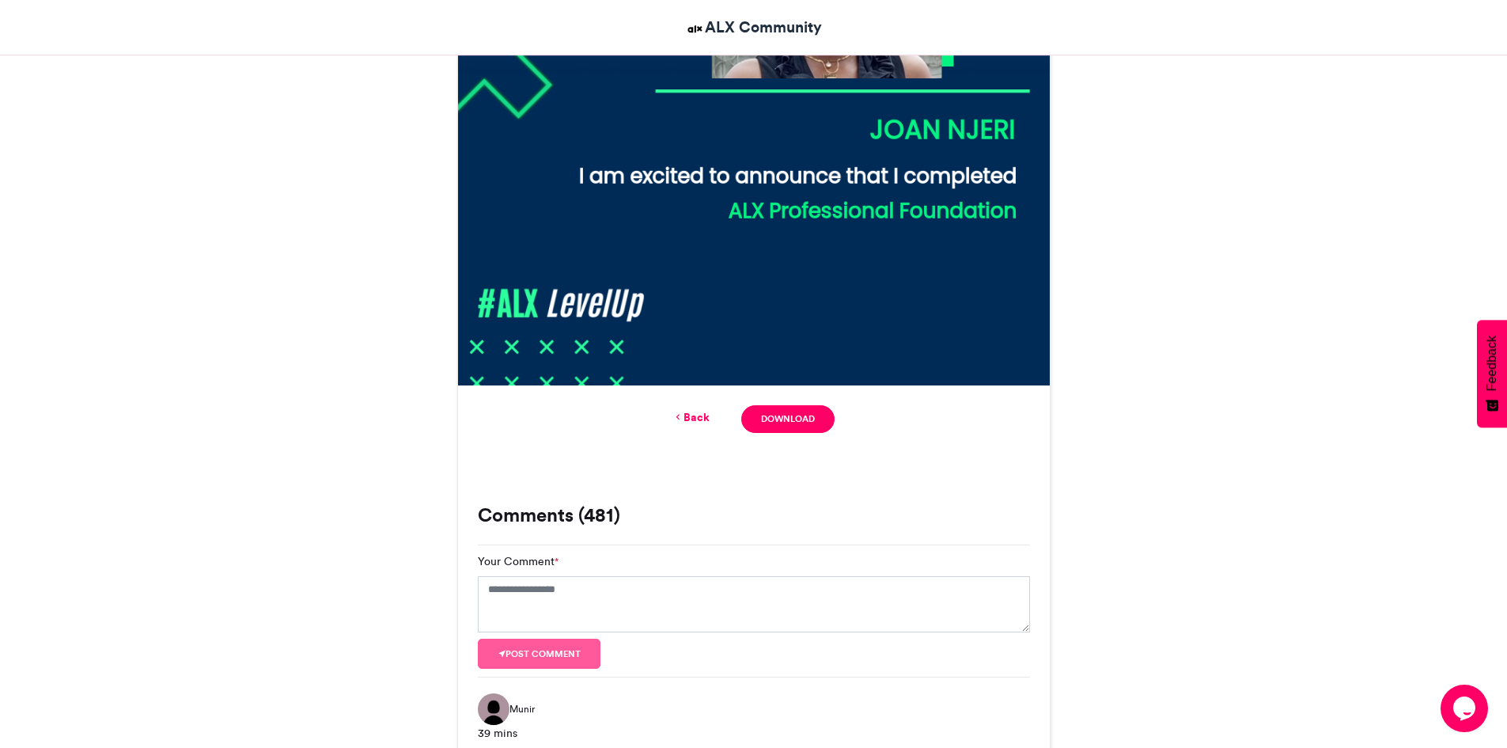
scroll to position [704, 0]
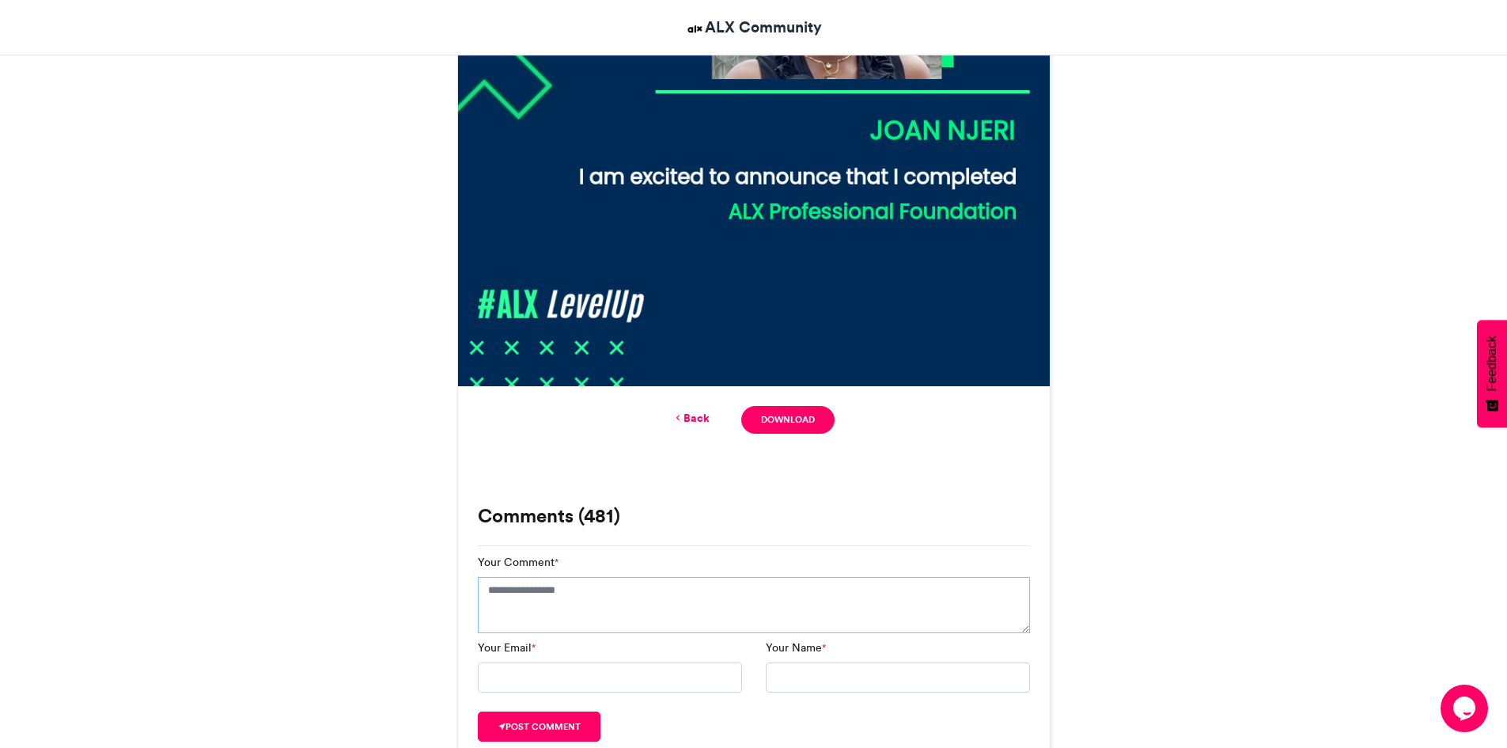
click at [625, 599] on textarea "Your Comment *" at bounding box center [754, 605] width 552 height 57
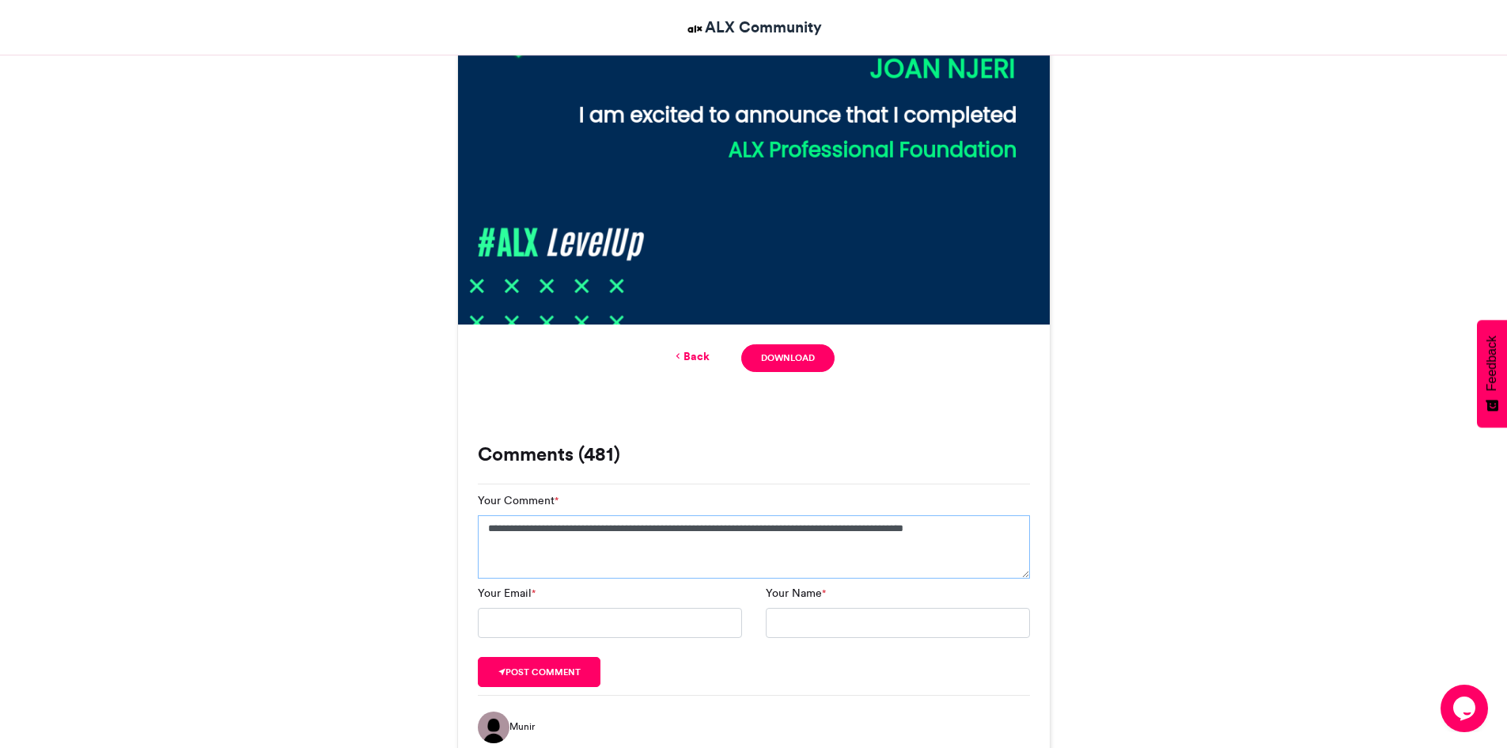
scroll to position [772, 0]
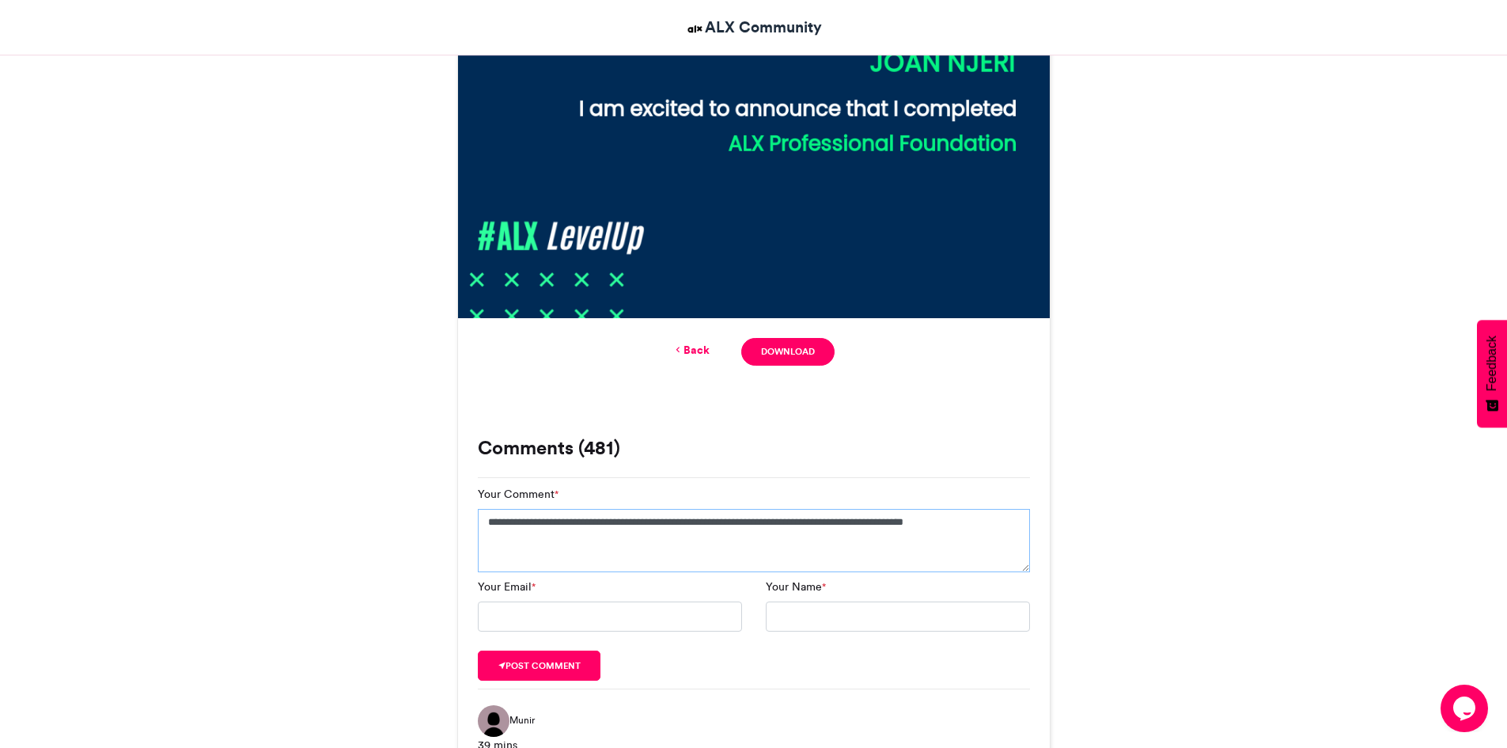
click at [828, 514] on textarea "**********" at bounding box center [754, 540] width 552 height 63
click at [854, 513] on textarea "**********" at bounding box center [754, 540] width 552 height 63
click at [676, 526] on textarea "**********" at bounding box center [754, 540] width 552 height 63
click at [670, 543] on textarea "**********" at bounding box center [754, 540] width 552 height 63
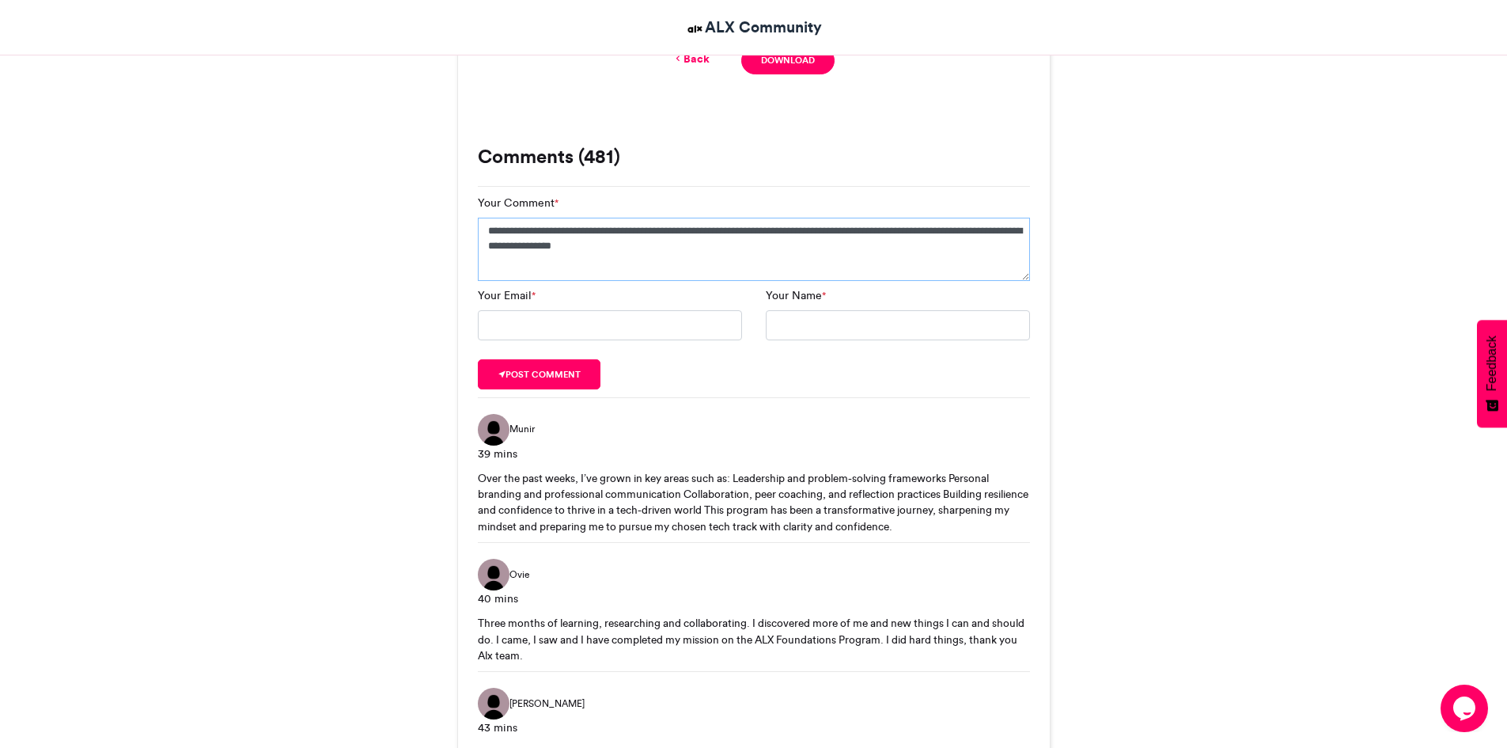
scroll to position [1064, 0]
type textarea "**********"
click at [552, 321] on input "Your Email *" at bounding box center [610, 324] width 264 height 30
type input "**********"
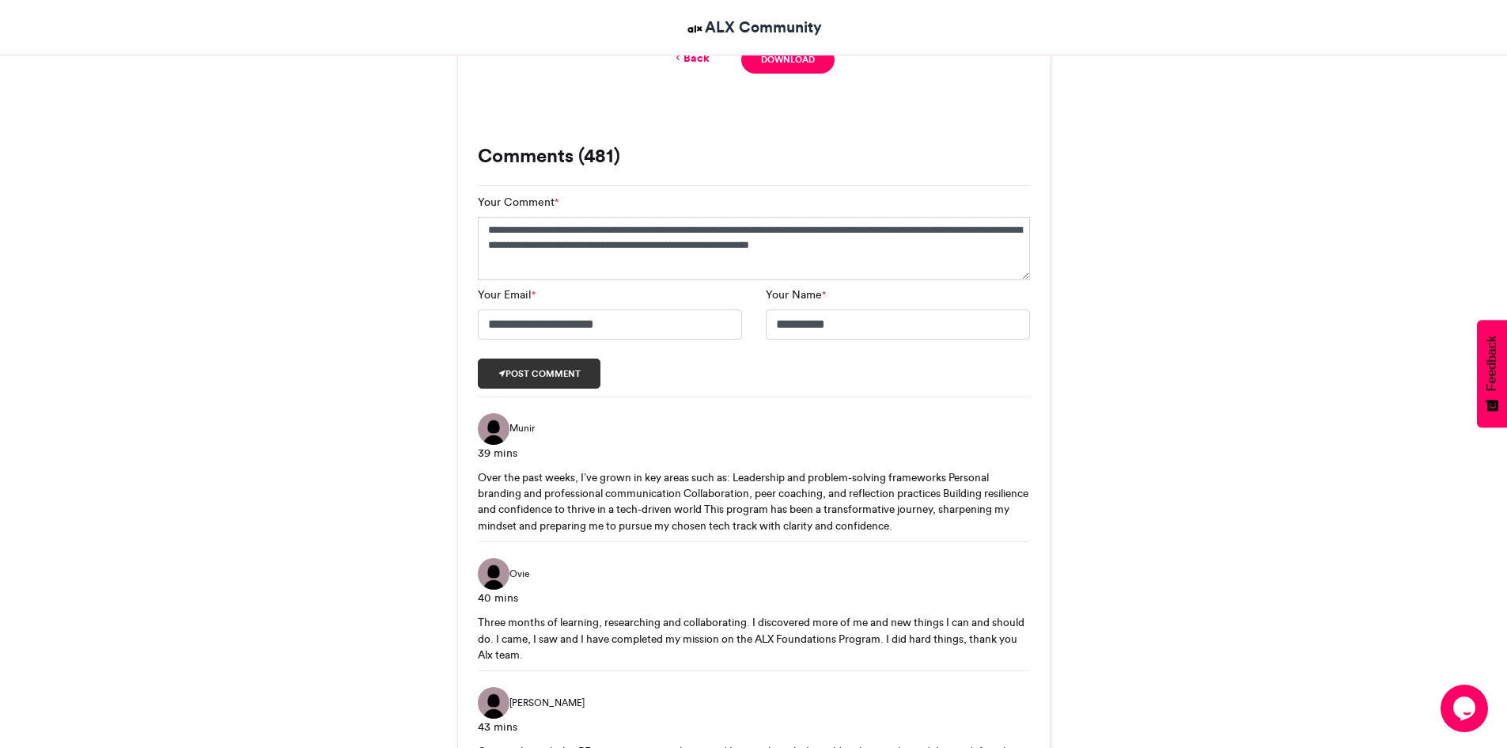
click at [551, 378] on button "Post comment" at bounding box center [539, 373] width 123 height 30
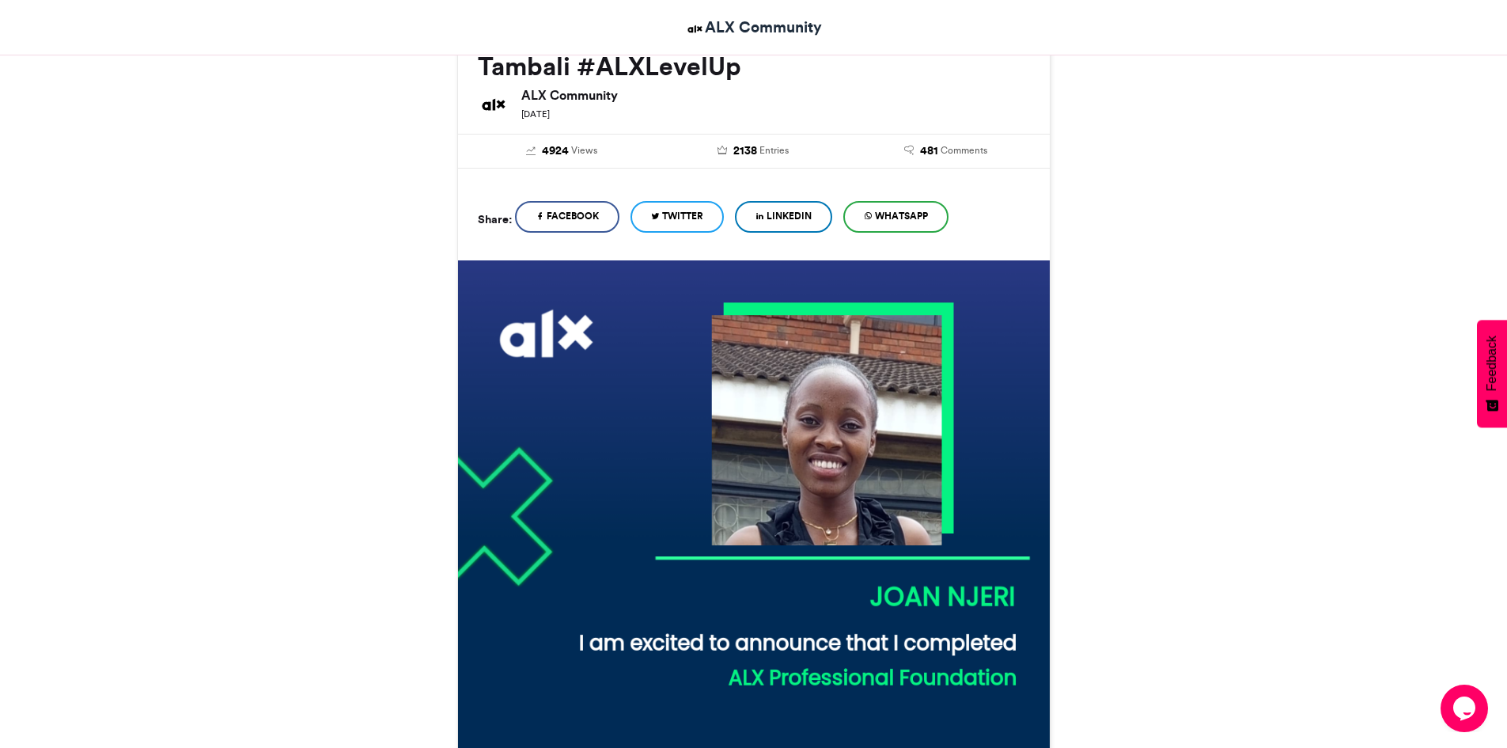
scroll to position [236, 0]
